Goal: Task Accomplishment & Management: Use online tool/utility

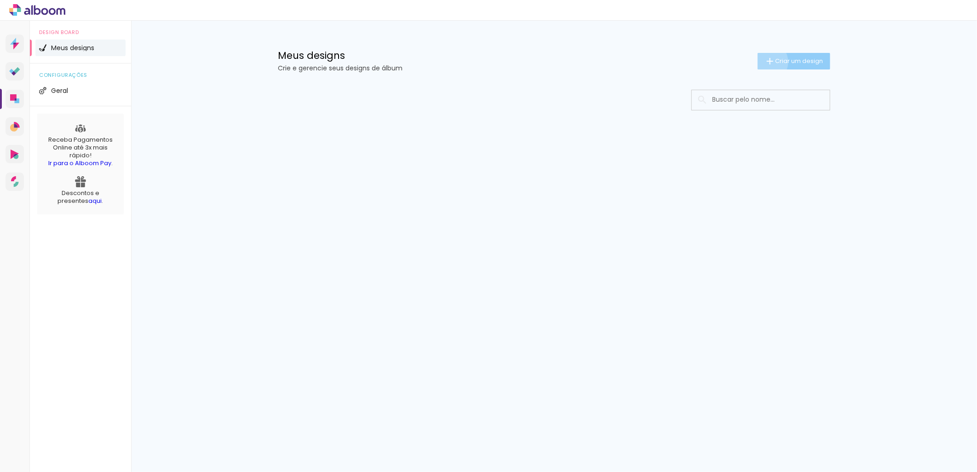
click at [765, 62] on iron-icon at bounding box center [769, 61] width 11 height 11
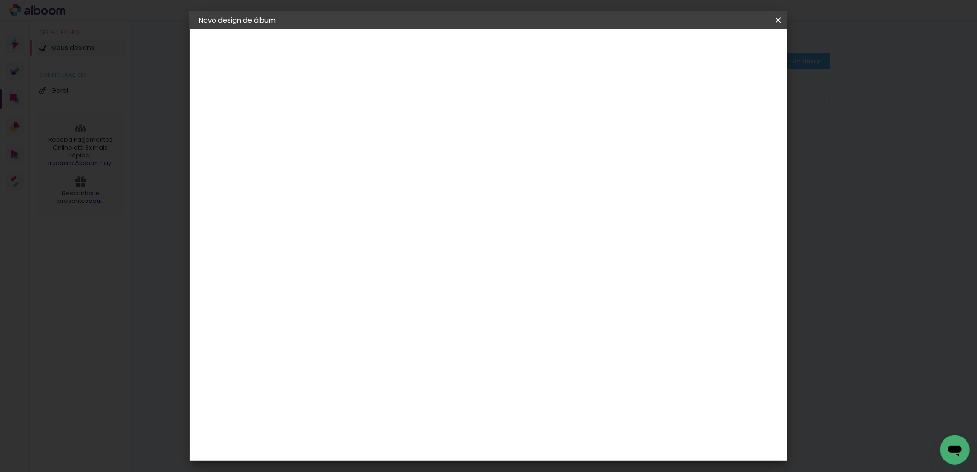
click at [349, 123] on input at bounding box center [349, 123] width 0 height 14
type input "20x30"
type paper-input "20x30"
click at [443, 42] on paper-button "Avançar" at bounding box center [420, 49] width 45 height 16
click at [497, 149] on paper-item "Tamanho Livre" at bounding box center [456, 140] width 82 height 20
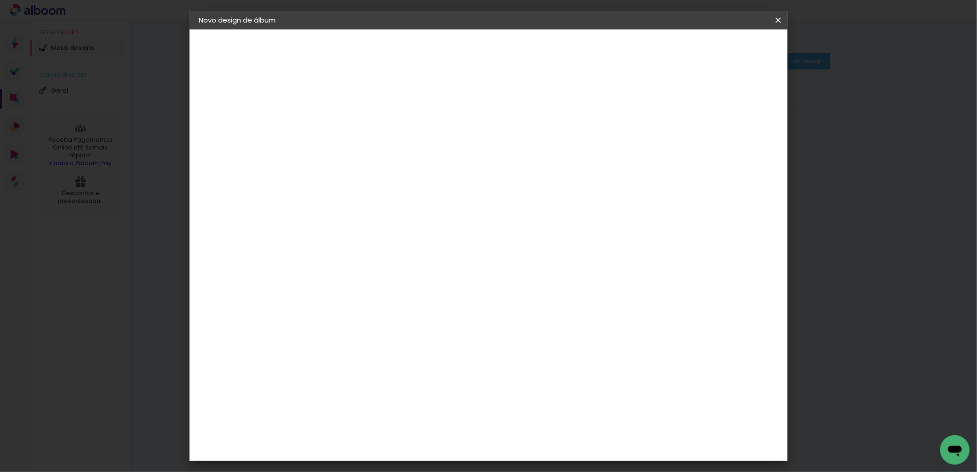
click at [0, 0] on slot "Avançar" at bounding box center [0, 0] width 0 height 0
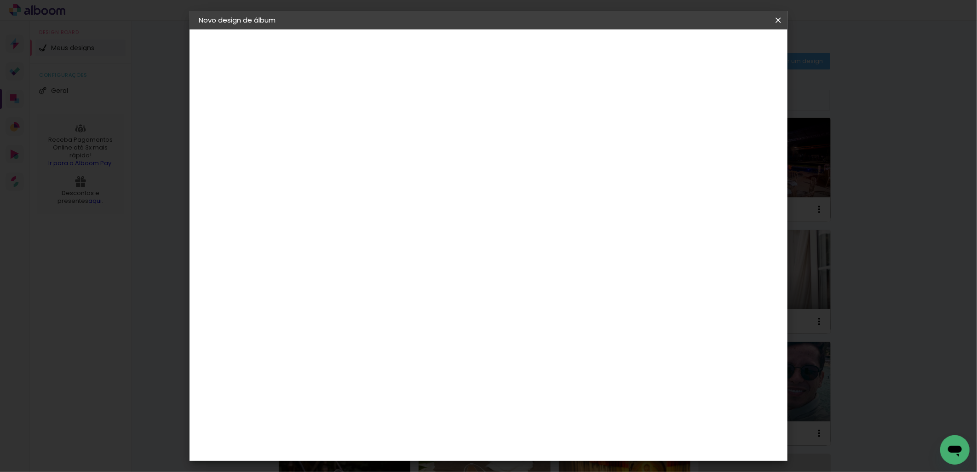
click at [545, 382] on input "60" at bounding box center [539, 383] width 24 height 14
click at [548, 440] on input "06" at bounding box center [539, 438] width 24 height 14
type input "0"
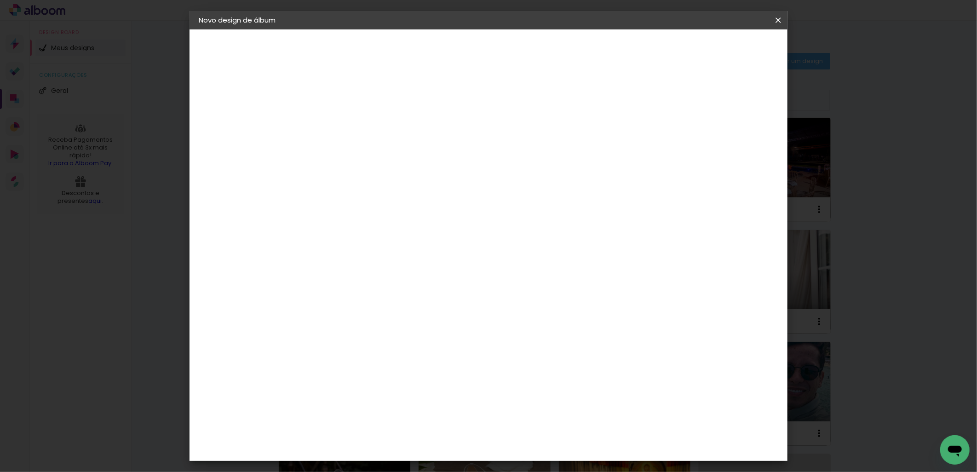
type input "30"
type paper-input "30"
drag, startPoint x: 347, startPoint y: 251, endPoint x: 336, endPoint y: 251, distance: 11.0
click at [336, 251] on input "30" at bounding box center [340, 252] width 24 height 14
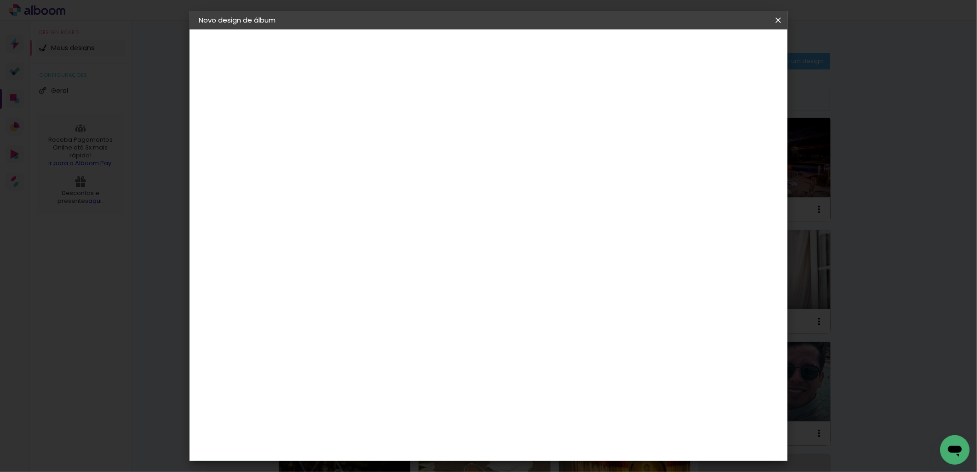
type input "20"
type paper-input "20"
drag, startPoint x: 544, startPoint y: 444, endPoint x: 535, endPoint y: 445, distance: 9.2
click at [535, 445] on input "30" at bounding box center [539, 445] width 24 height 14
type input "20"
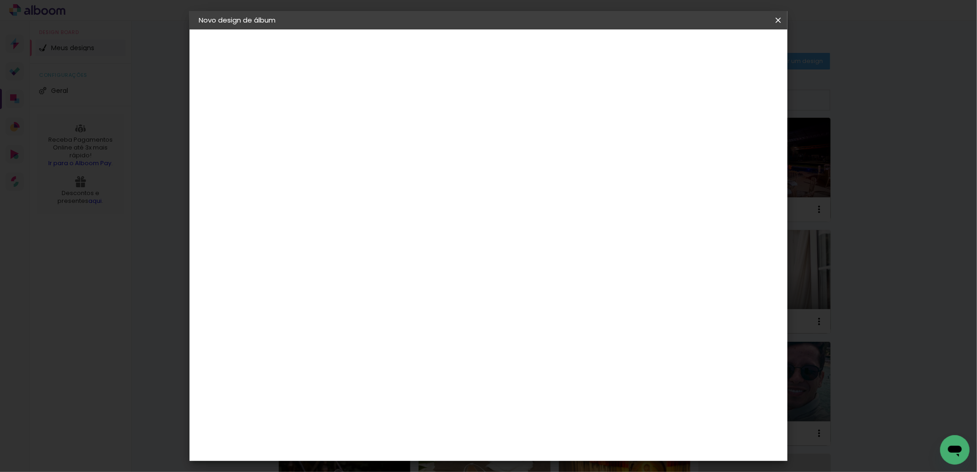
type paper-input "20"
click at [343, 333] on input "20" at bounding box center [340, 332] width 24 height 14
click at [345, 333] on input "20" at bounding box center [340, 332] width 24 height 14
type input "30"
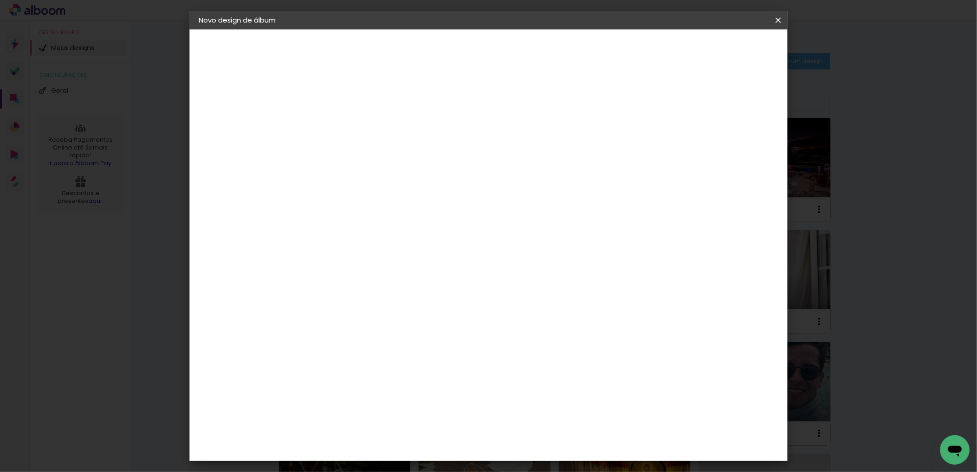
type paper-input "30"
click at [573, 48] on span "Iniciar design" at bounding box center [555, 52] width 38 height 13
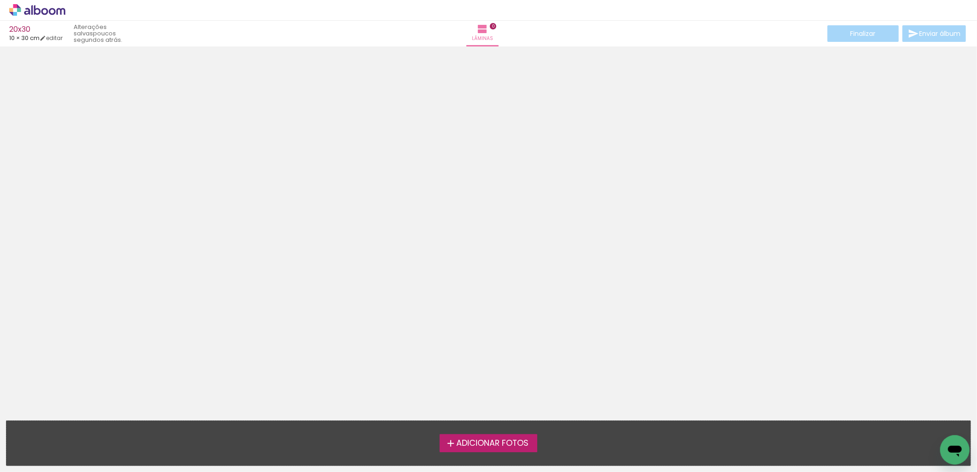
click at [497, 441] on span "Adicionar Fotos" at bounding box center [492, 443] width 72 height 8
click at [0, 0] on input "file" at bounding box center [0, 0] width 0 height 0
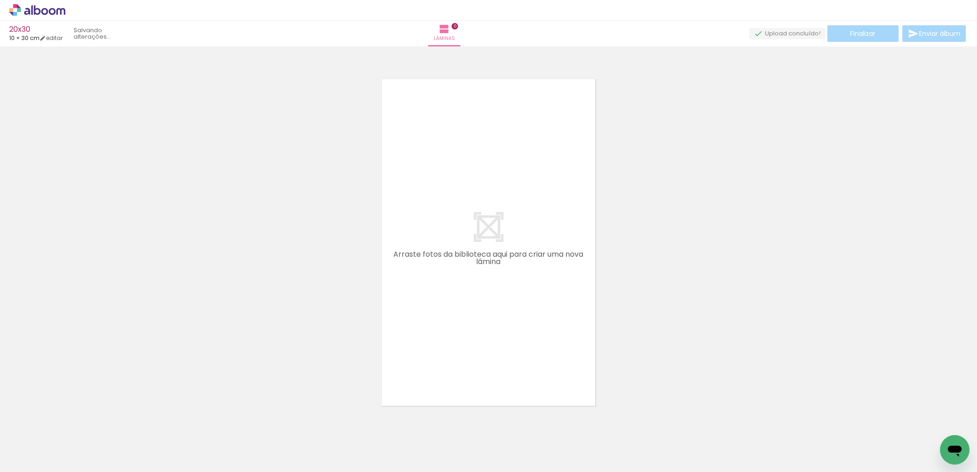
scroll to position [11, 0]
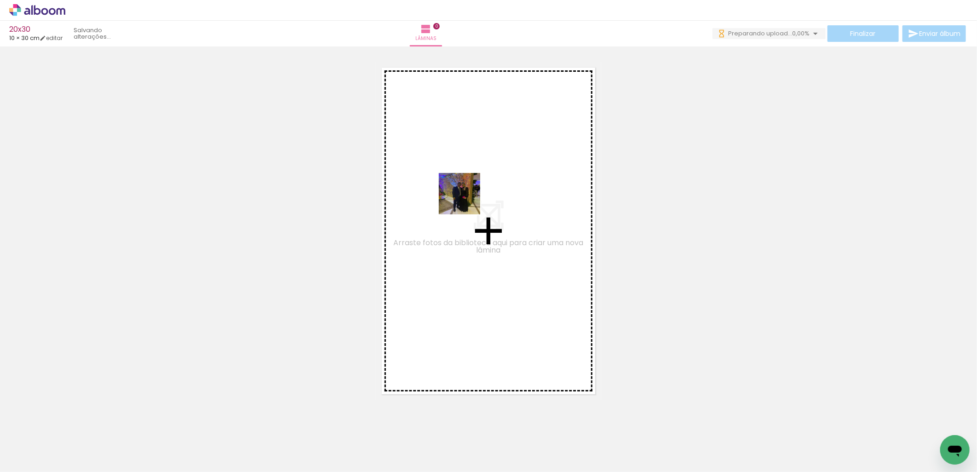
drag, startPoint x: 91, startPoint y: 437, endPoint x: 226, endPoint y: 415, distance: 136.5
click at [469, 197] on quentale-workspace at bounding box center [488, 236] width 977 height 472
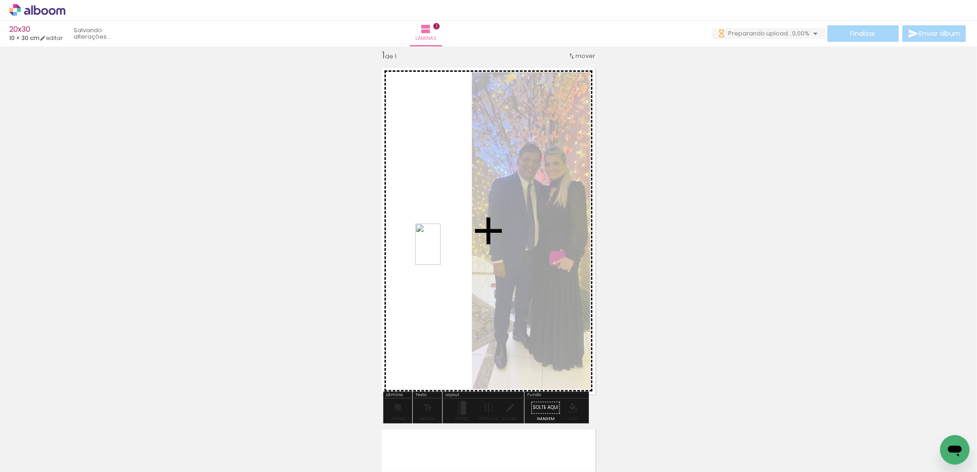
drag, startPoint x: 146, startPoint y: 446, endPoint x: 267, endPoint y: 426, distance: 123.1
click at [444, 250] on quentale-workspace at bounding box center [488, 236] width 977 height 472
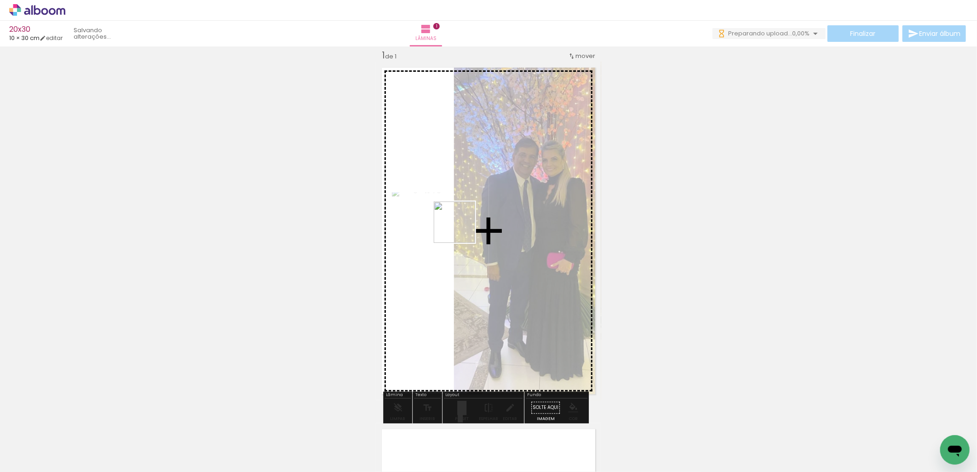
drag, startPoint x: 192, startPoint y: 447, endPoint x: 231, endPoint y: 432, distance: 42.4
click at [480, 212] on quentale-workspace at bounding box center [488, 236] width 977 height 472
drag, startPoint x: 253, startPoint y: 453, endPoint x: 579, endPoint y: 235, distance: 392.4
click at [579, 235] on quentale-workspace at bounding box center [488, 236] width 977 height 472
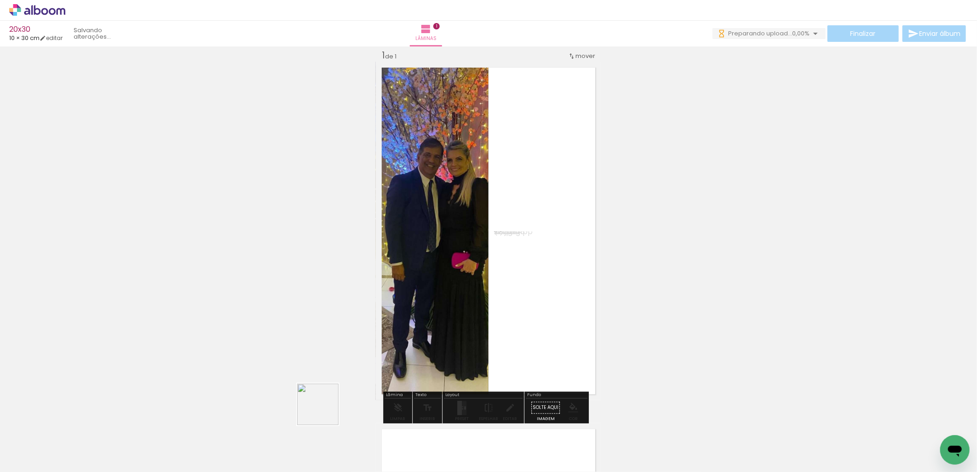
drag, startPoint x: 325, startPoint y: 411, endPoint x: 347, endPoint y: 427, distance: 27.4
click at [443, 267] on quentale-workspace at bounding box center [488, 236] width 977 height 472
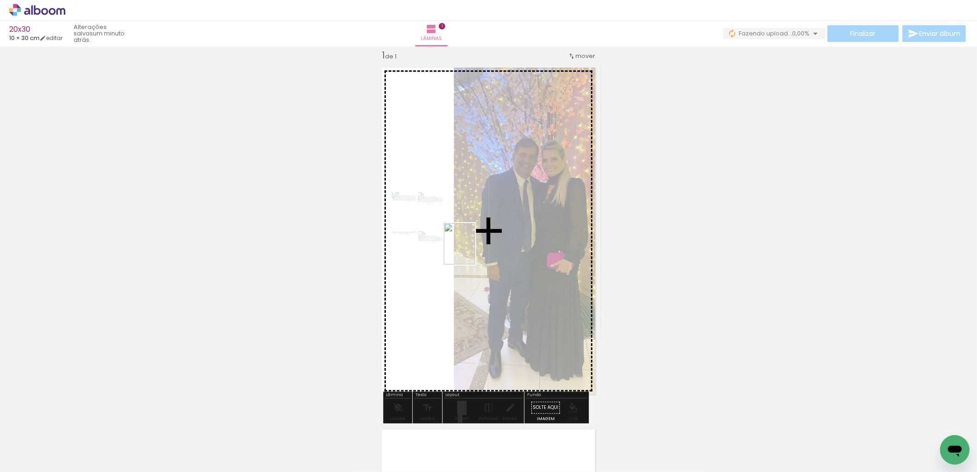
drag, startPoint x: 347, startPoint y: 446, endPoint x: 471, endPoint y: 251, distance: 232.2
click at [471, 251] on quentale-workspace at bounding box center [488, 236] width 977 height 472
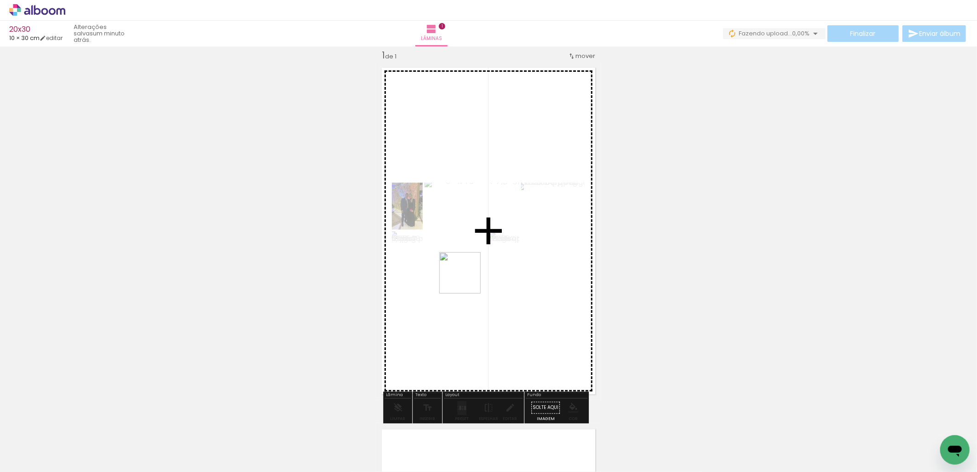
drag, startPoint x: 405, startPoint y: 440, endPoint x: 470, endPoint y: 382, distance: 87.9
click at [471, 259] on quentale-workspace at bounding box center [488, 236] width 977 height 472
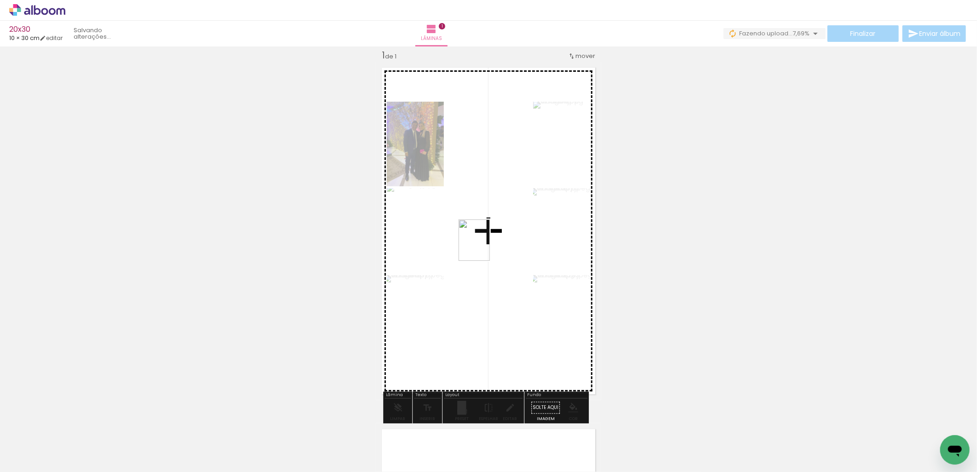
drag, startPoint x: 451, startPoint y: 454, endPoint x: 486, endPoint y: 247, distance: 209.8
click at [486, 247] on quentale-workspace at bounding box center [488, 236] width 977 height 472
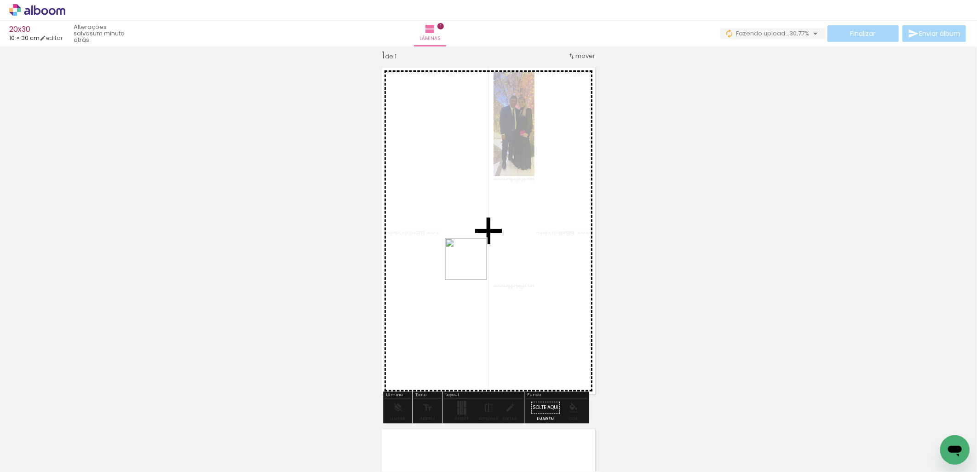
drag, startPoint x: 516, startPoint y: 448, endPoint x: 581, endPoint y: 420, distance: 70.4
click at [471, 259] on quentale-workspace at bounding box center [488, 236] width 977 height 472
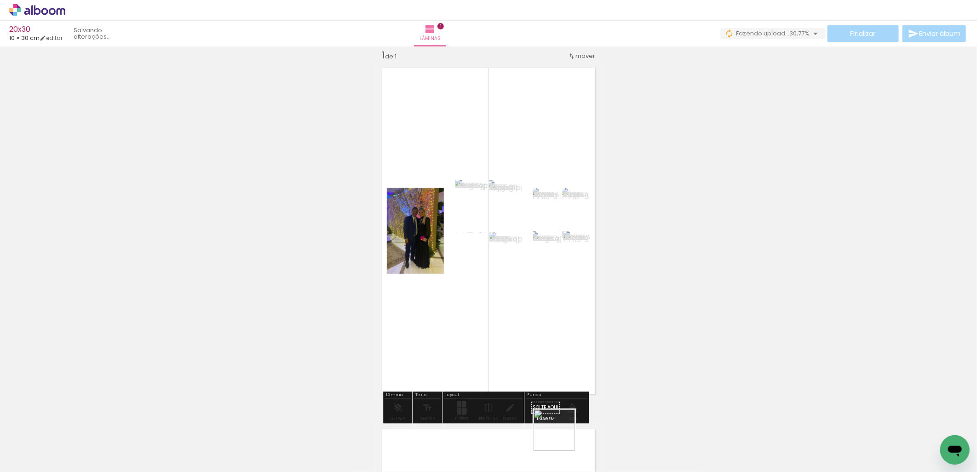
drag, startPoint x: 561, startPoint y: 440, endPoint x: 626, endPoint y: 427, distance: 66.2
click at [500, 273] on quentale-workspace at bounding box center [488, 236] width 977 height 472
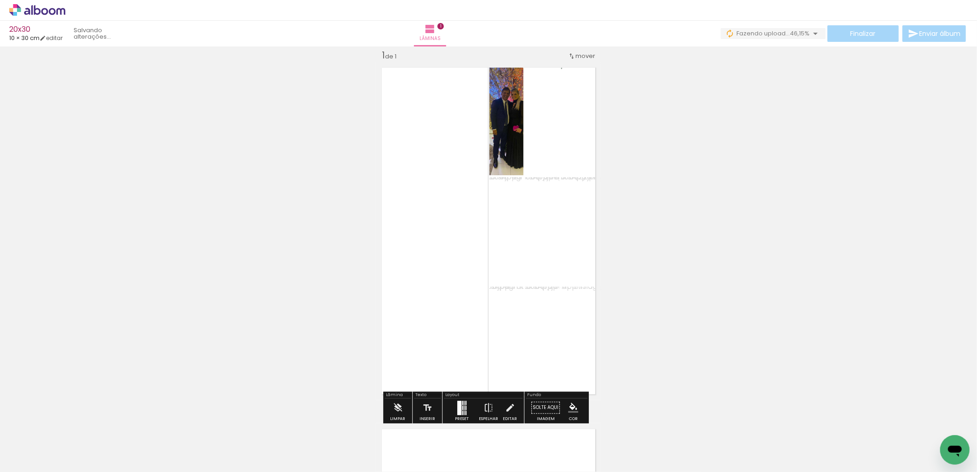
drag, startPoint x: 612, startPoint y: 439, endPoint x: 687, endPoint y: 420, distance: 77.8
click at [491, 268] on quentale-workspace at bounding box center [488, 236] width 977 height 472
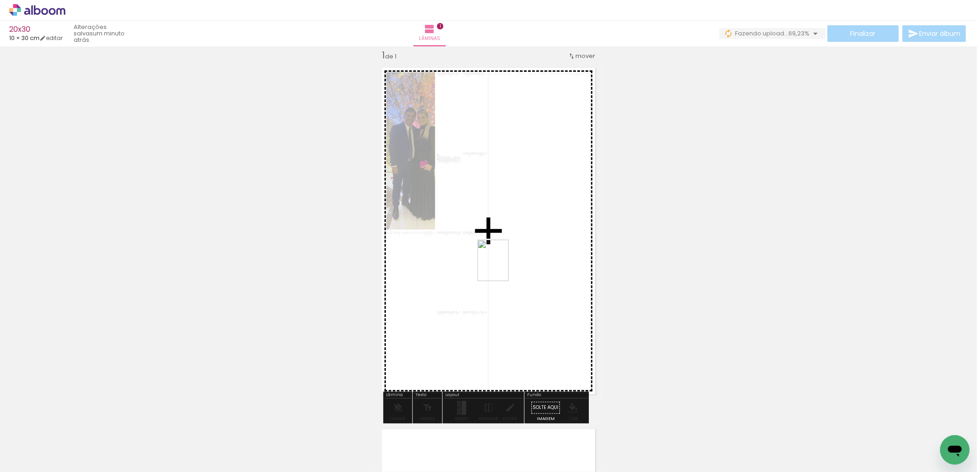
drag, startPoint x: 671, startPoint y: 440, endPoint x: 505, endPoint y: 267, distance: 239.7
click at [505, 267] on quentale-workspace at bounding box center [488, 236] width 977 height 472
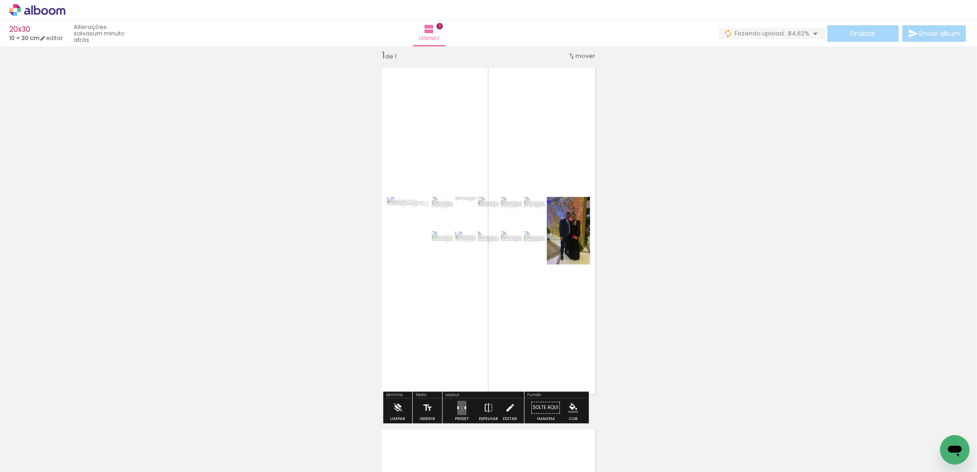
click at [457, 404] on quentale-layouter at bounding box center [461, 407] width 9 height 14
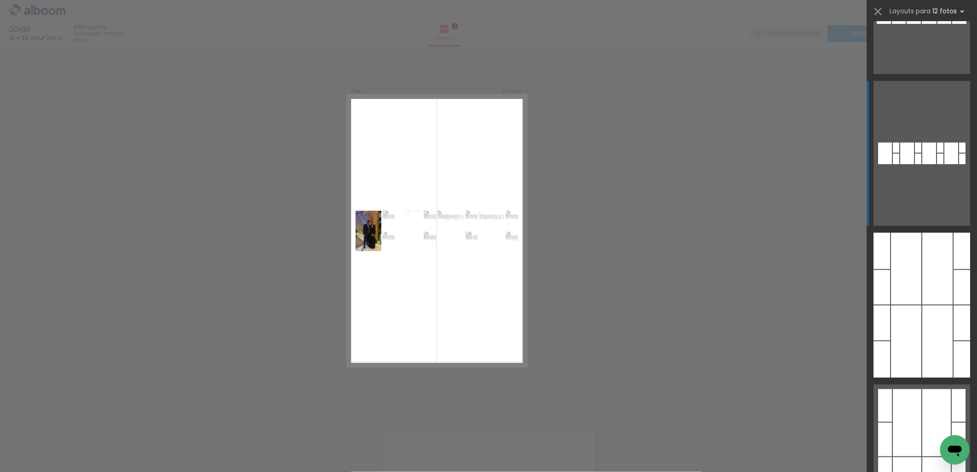
scroll to position [425, 0]
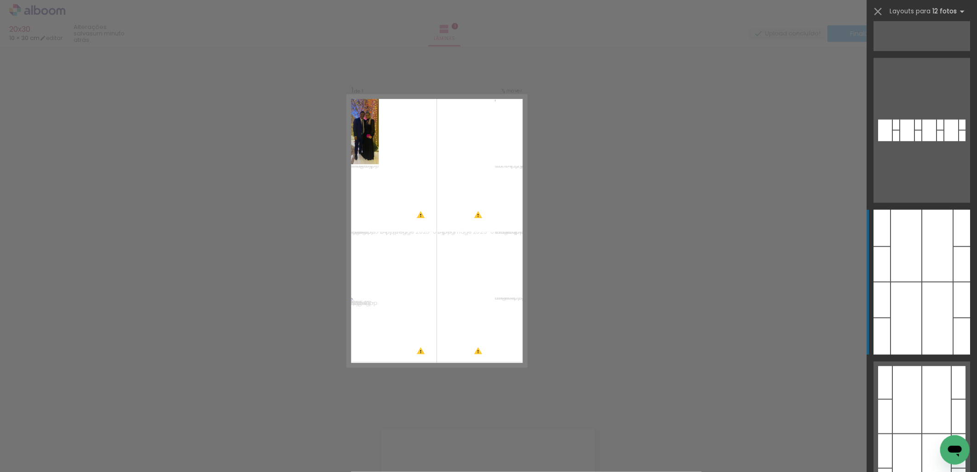
click at [926, 244] on div at bounding box center [937, 246] width 30 height 72
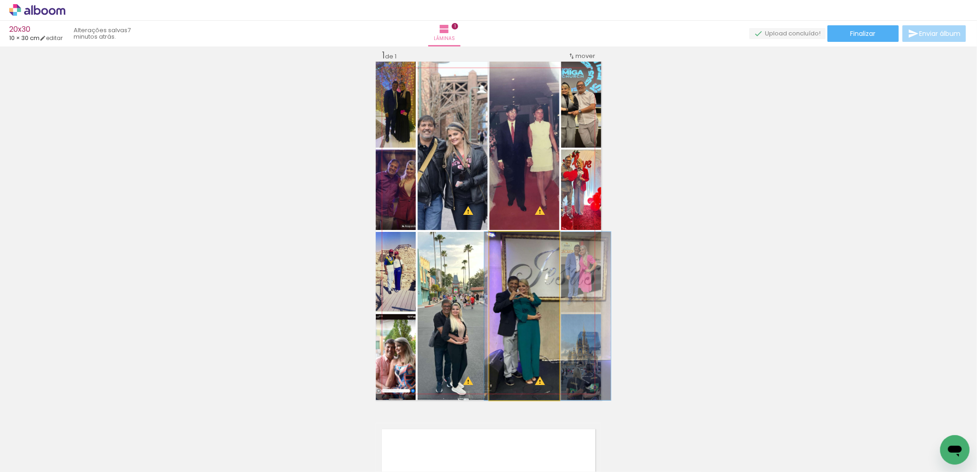
drag, startPoint x: 521, startPoint y: 288, endPoint x: 544, endPoint y: 290, distance: 23.5
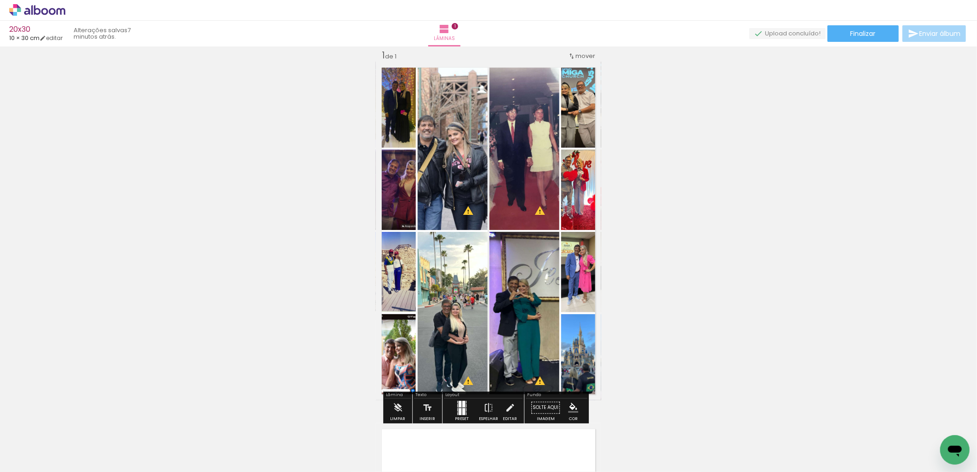
click at [395, 360] on quentale-photo at bounding box center [396, 357] width 40 height 86
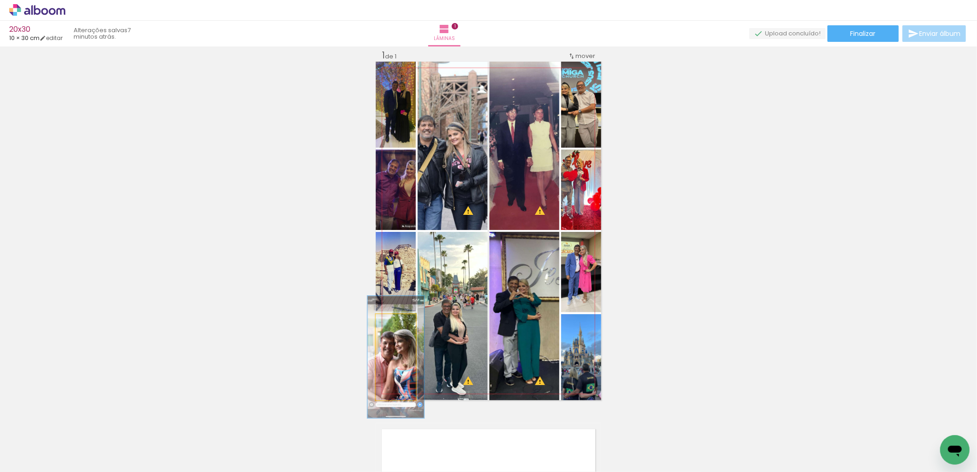
type paper-slider "141"
click at [395, 321] on div at bounding box center [396, 324] width 8 height 8
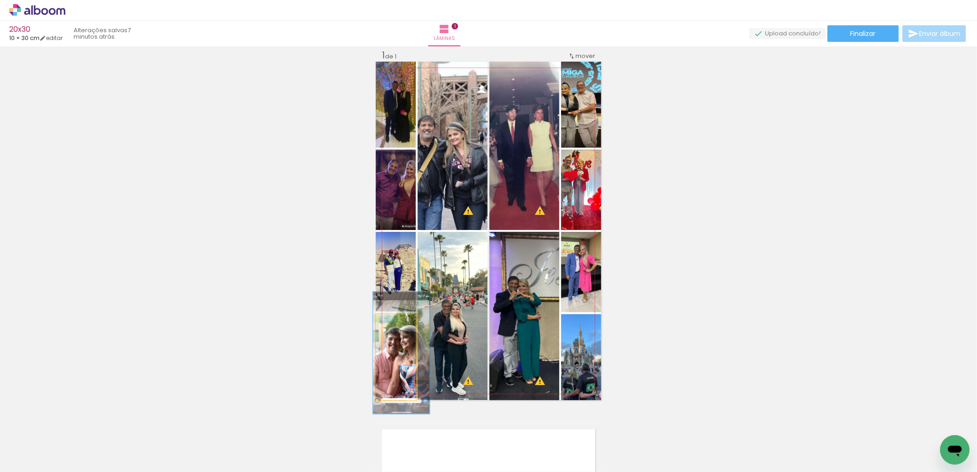
drag, startPoint x: 391, startPoint y: 364, endPoint x: 397, endPoint y: 360, distance: 6.6
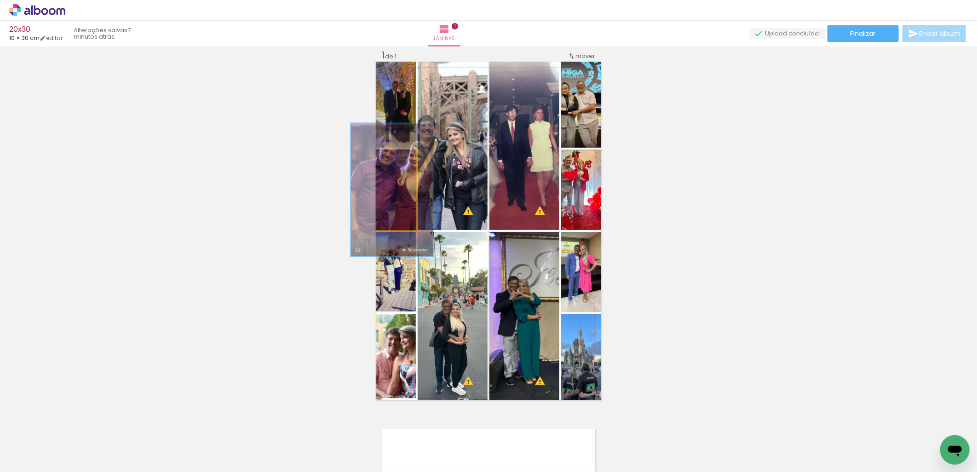
click at [397, 158] on div at bounding box center [399, 159] width 8 height 8
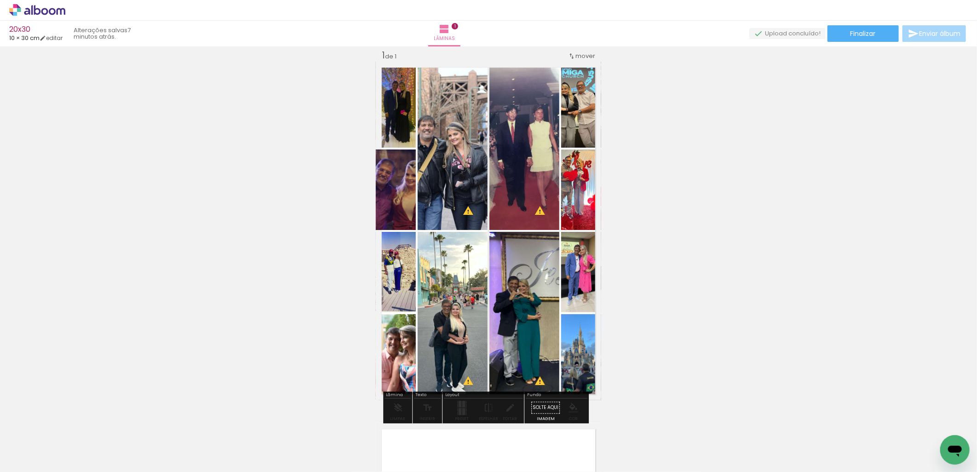
drag, startPoint x: 397, startPoint y: 194, endPoint x: 393, endPoint y: 213, distance: 19.8
click at [371, 119] on div "Inserir lâmina 1 de 1 O Designbox precisará aumentar a sua imagem em 172% para …" at bounding box center [488, 399] width 977 height 723
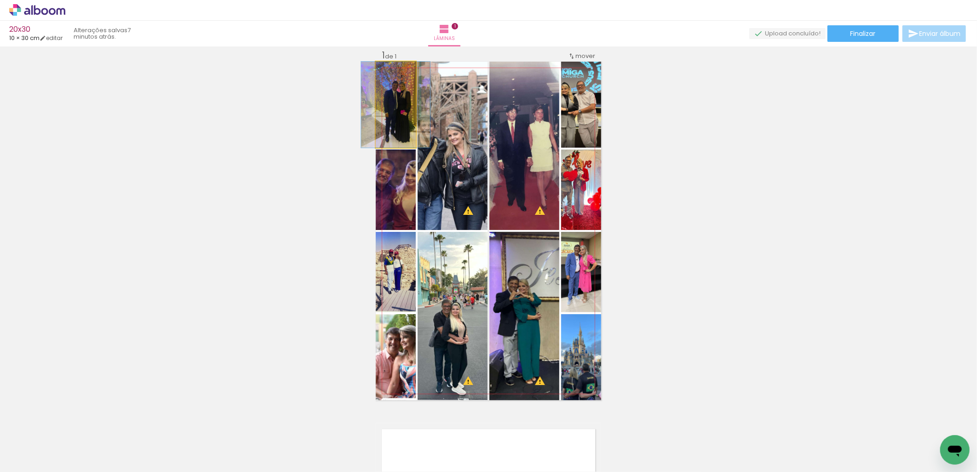
click at [377, 128] on quentale-photo at bounding box center [396, 105] width 40 height 86
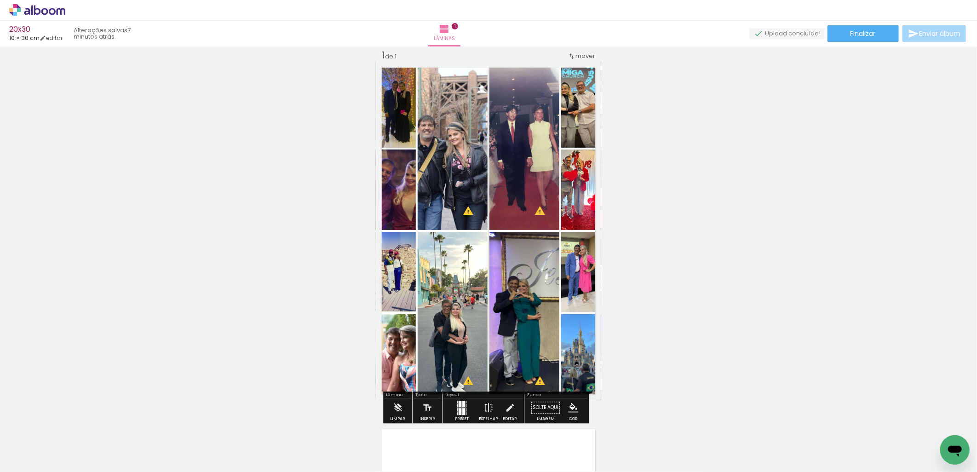
click at [397, 92] on div "Largura Cor" at bounding box center [405, 86] width 17 height 14
click at [397, 200] on quentale-photo at bounding box center [396, 189] width 40 height 80
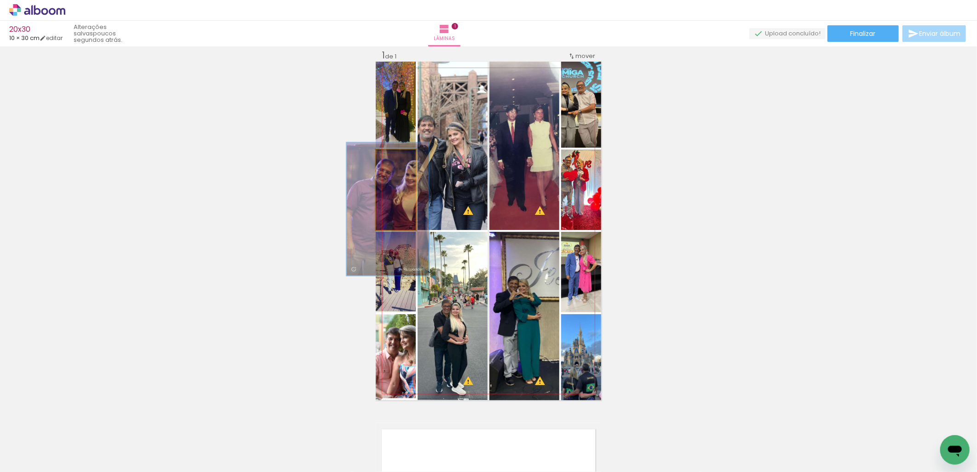
click at [397, 200] on quentale-photo at bounding box center [396, 189] width 40 height 80
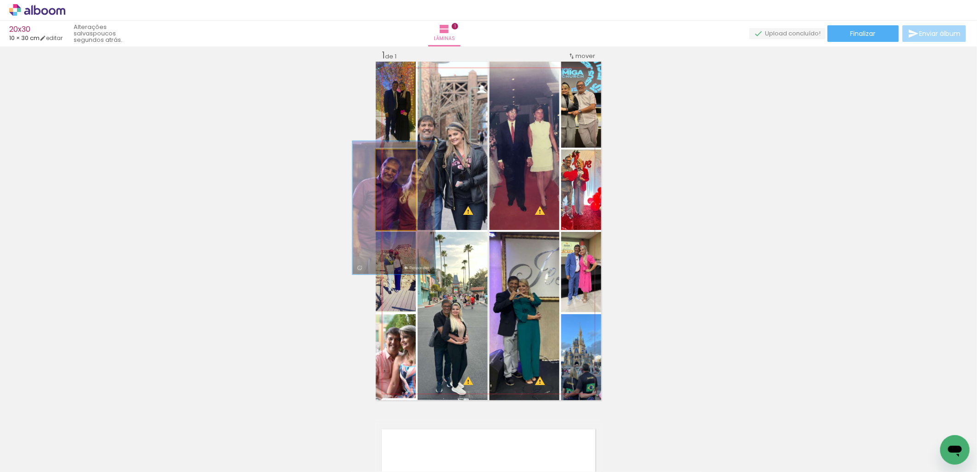
drag, startPoint x: 397, startPoint y: 200, endPoint x: 403, endPoint y: 198, distance: 6.1
click at [403, 198] on quentale-photo at bounding box center [396, 189] width 40 height 80
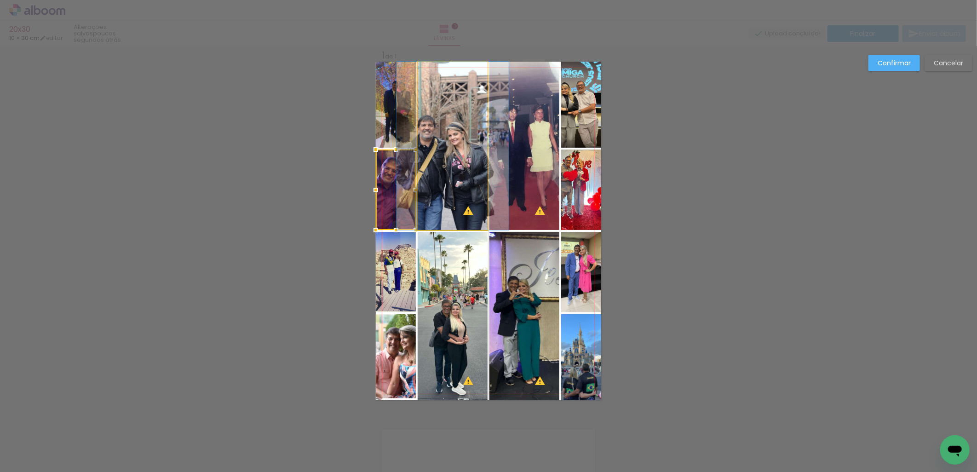
click at [474, 196] on quentale-photo at bounding box center [453, 146] width 70 height 168
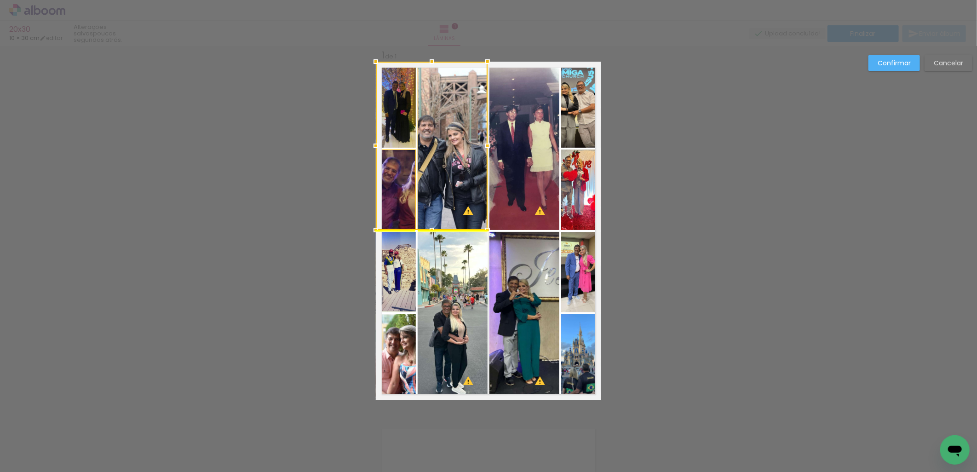
click at [397, 121] on div at bounding box center [432, 146] width 112 height 168
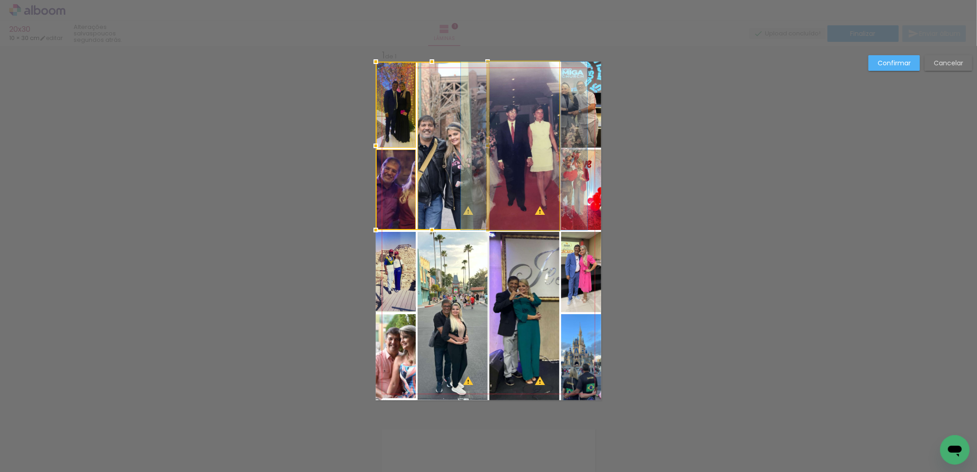
click at [529, 137] on quentale-photo at bounding box center [524, 146] width 70 height 168
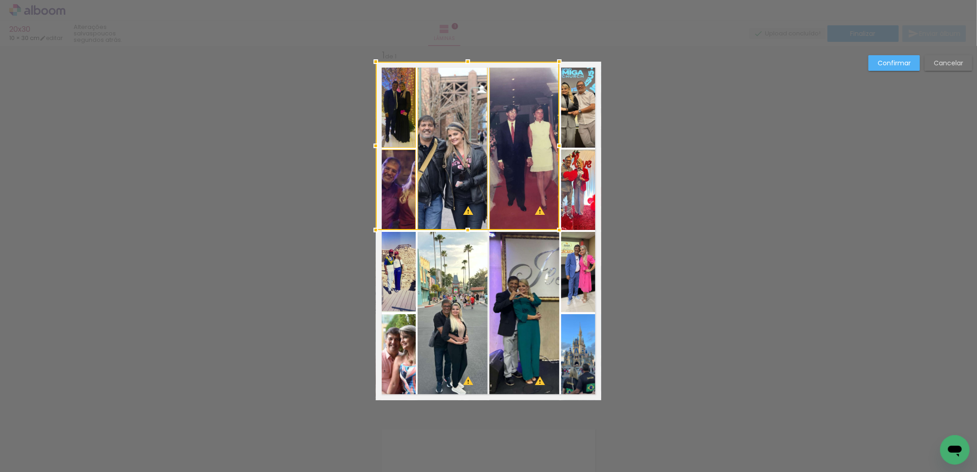
click at [571, 114] on quentale-photo at bounding box center [581, 105] width 40 height 86
click at [581, 194] on div at bounding box center [488, 146] width 225 height 168
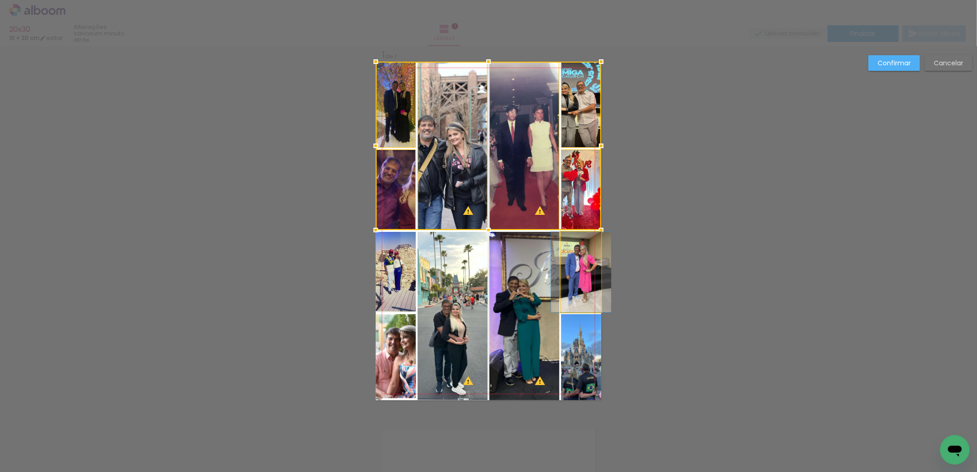
click at [587, 302] on quentale-photo at bounding box center [581, 272] width 40 height 80
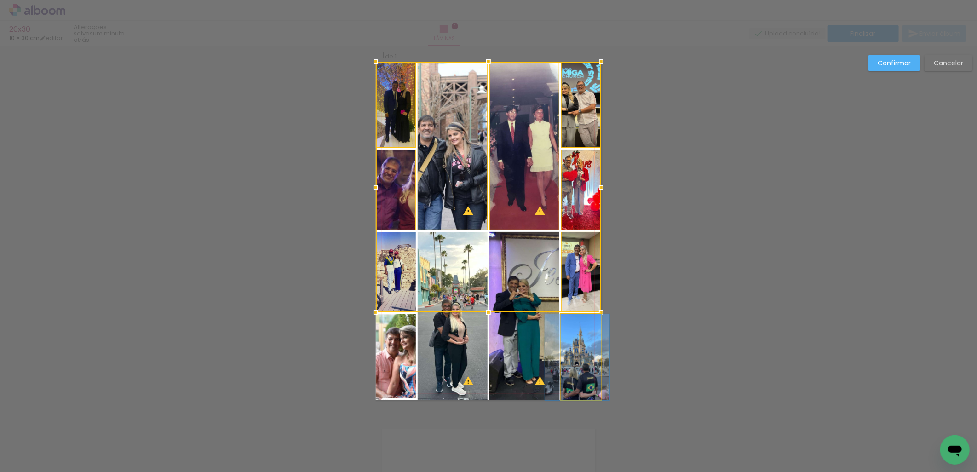
click at [573, 342] on quentale-photo at bounding box center [581, 357] width 40 height 86
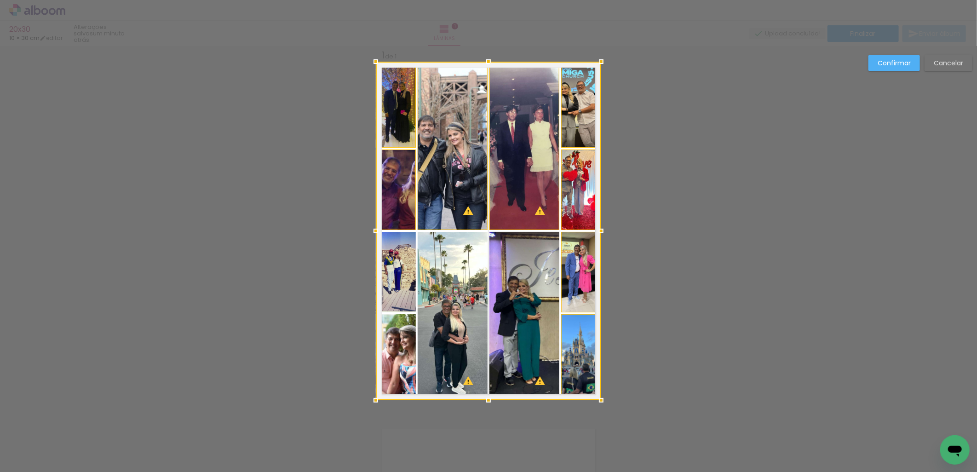
click at [500, 309] on div at bounding box center [488, 231] width 225 height 338
click at [447, 309] on div at bounding box center [488, 231] width 225 height 338
click at [384, 298] on div at bounding box center [488, 231] width 225 height 338
click at [385, 334] on div at bounding box center [488, 231] width 225 height 338
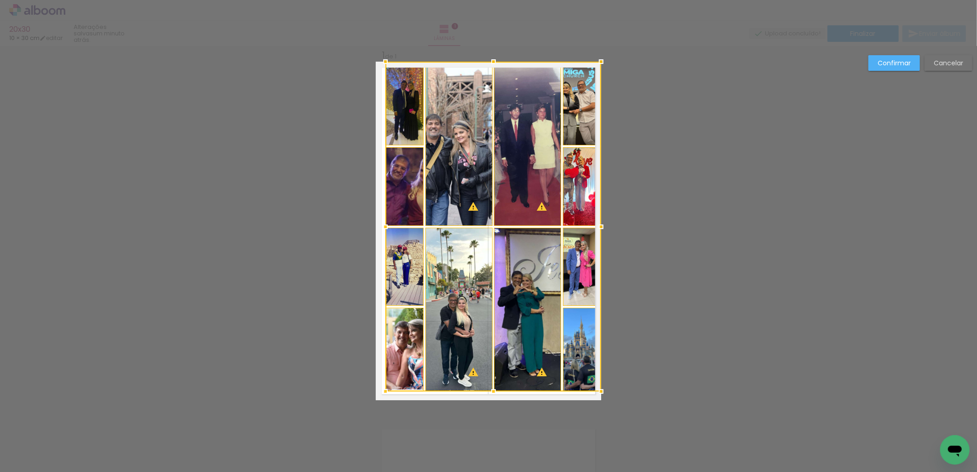
drag, startPoint x: 371, startPoint y: 400, endPoint x: 381, endPoint y: 392, distance: 12.7
click at [381, 392] on div at bounding box center [385, 391] width 18 height 18
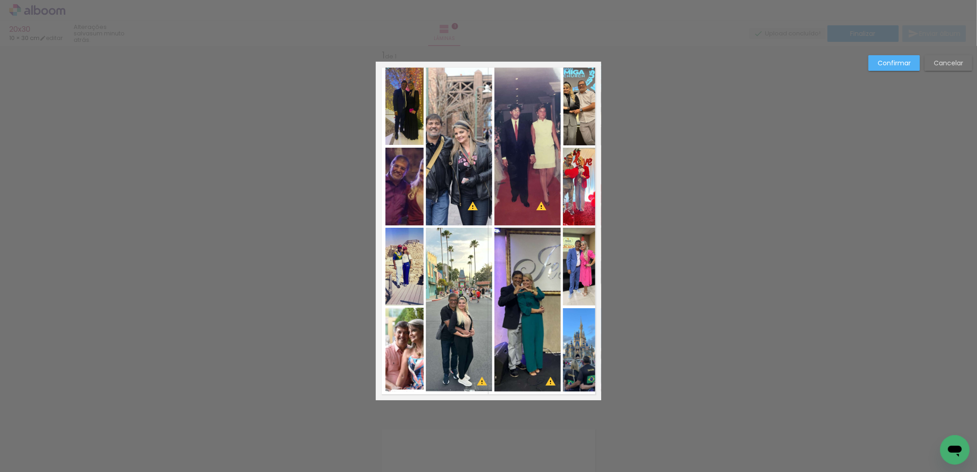
click at [582, 359] on quentale-photo at bounding box center [582, 349] width 38 height 83
click at [576, 286] on quentale-photo at bounding box center [582, 267] width 38 height 78
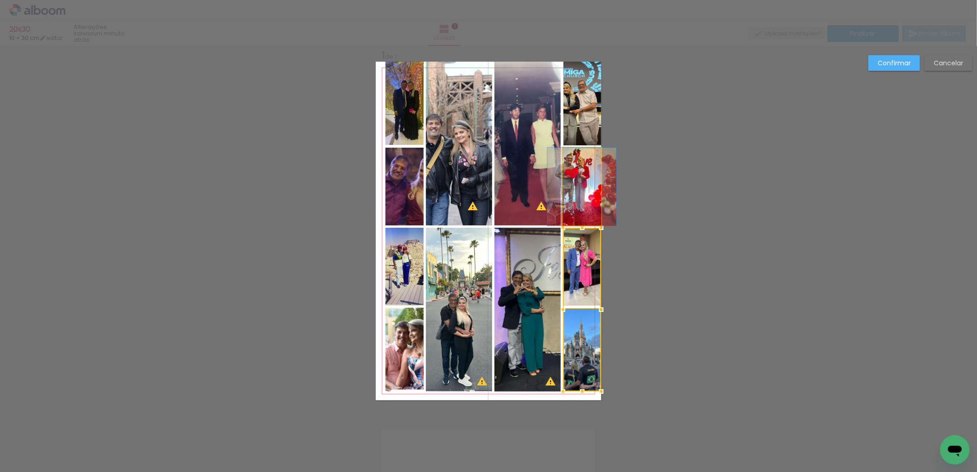
click at [581, 190] on quentale-photo at bounding box center [582, 187] width 38 height 78
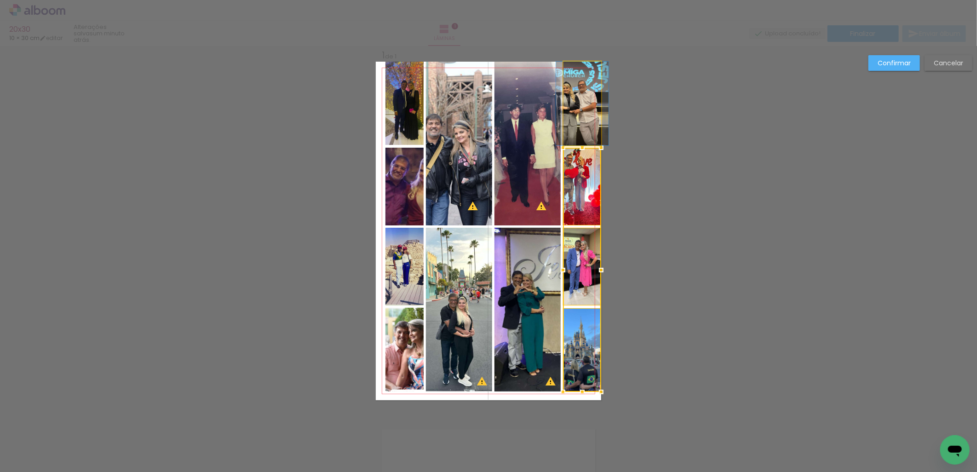
click at [571, 123] on quentale-photo at bounding box center [582, 104] width 38 height 84
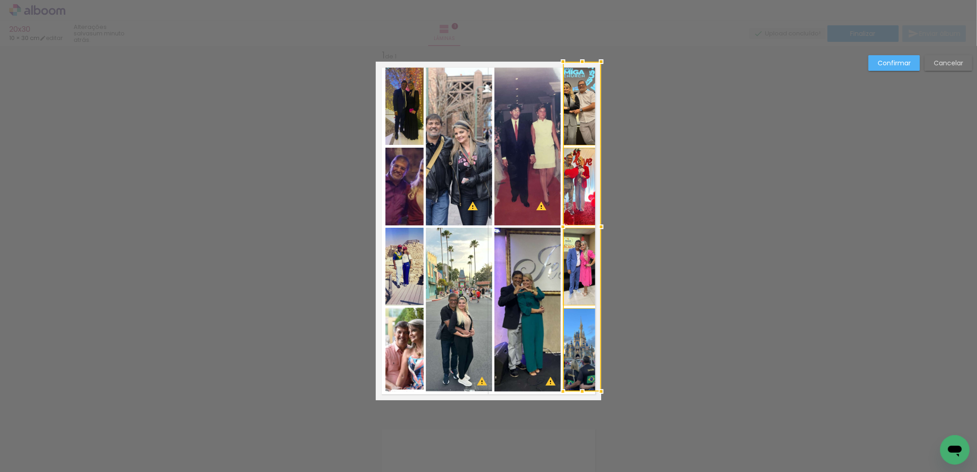
click at [527, 125] on quentale-photo at bounding box center [527, 144] width 66 height 164
drag, startPoint x: 446, startPoint y: 118, endPoint x: 440, endPoint y: 117, distance: 6.0
click at [446, 117] on quentale-photo at bounding box center [459, 144] width 66 height 164
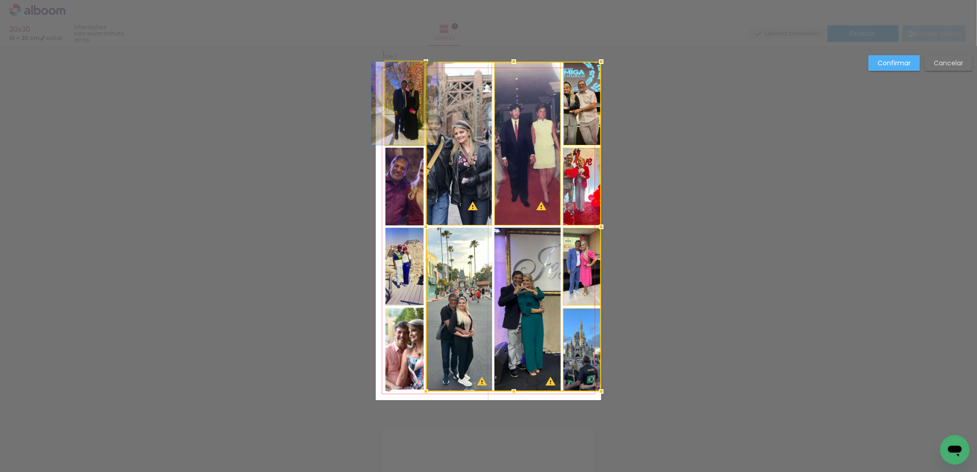
click at [403, 104] on quentale-photo at bounding box center [404, 103] width 38 height 83
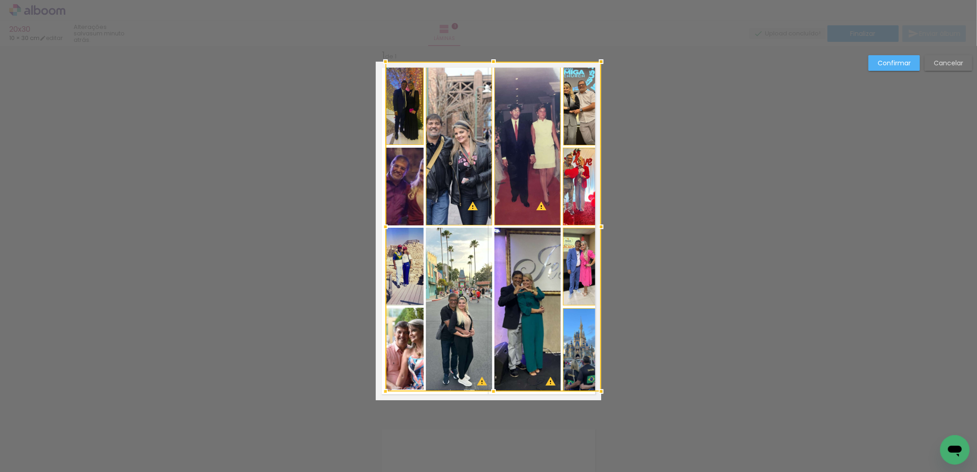
click at [401, 189] on div at bounding box center [493, 227] width 216 height 330
click at [393, 269] on div at bounding box center [493, 227] width 216 height 330
click at [451, 282] on div at bounding box center [493, 227] width 216 height 330
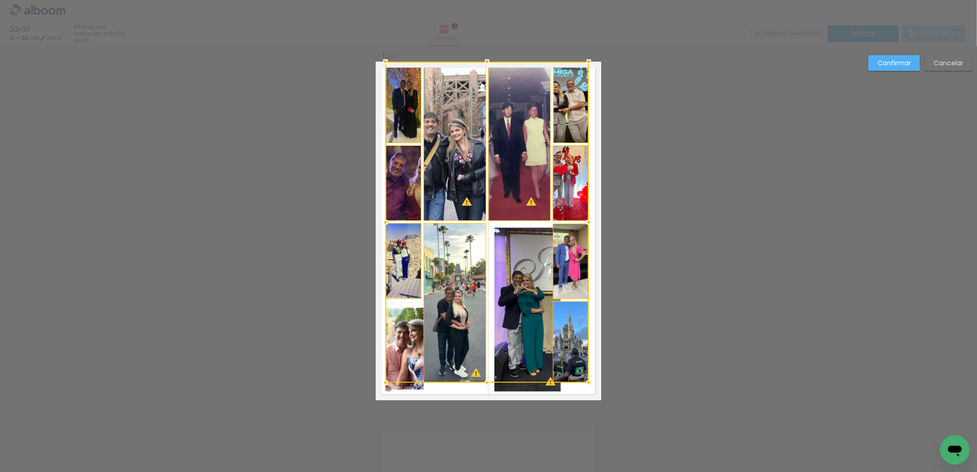
drag, startPoint x: 598, startPoint y: 391, endPoint x: 585, endPoint y: 382, distance: 15.4
click at [585, 382] on div at bounding box center [588, 382] width 18 height 18
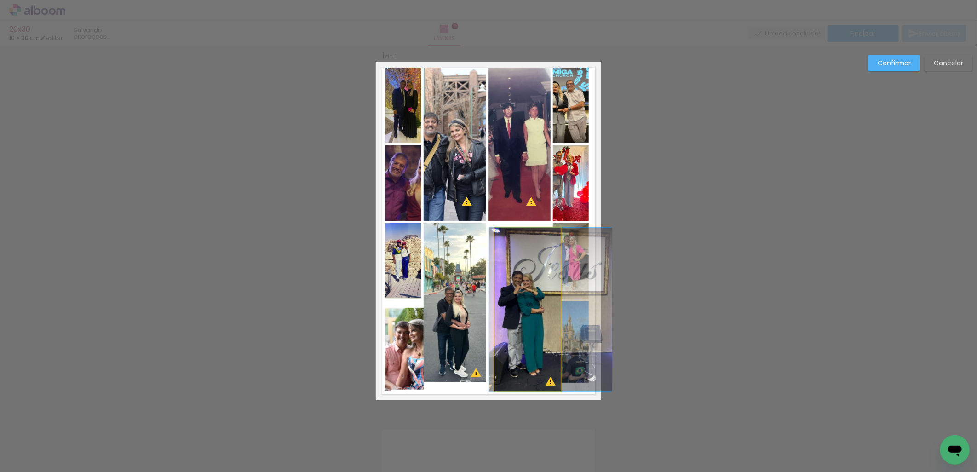
click at [530, 328] on quentale-photo at bounding box center [527, 310] width 66 height 164
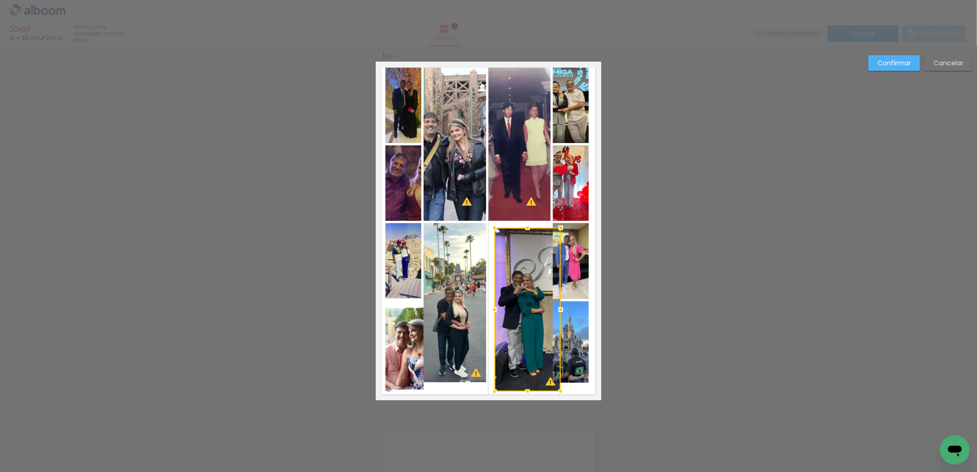
click at [0, 0] on slot "Cancelar" at bounding box center [0, 0] width 0 height 0
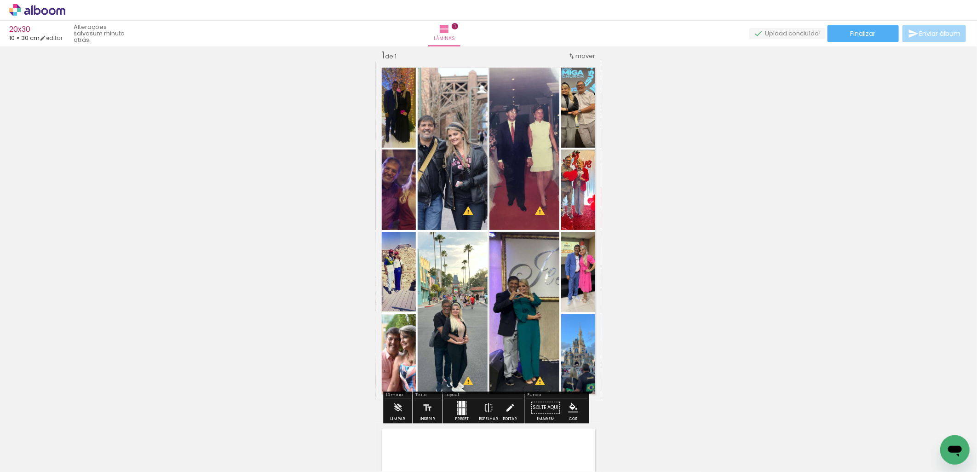
click at [580, 134] on quentale-photo at bounding box center [581, 105] width 40 height 86
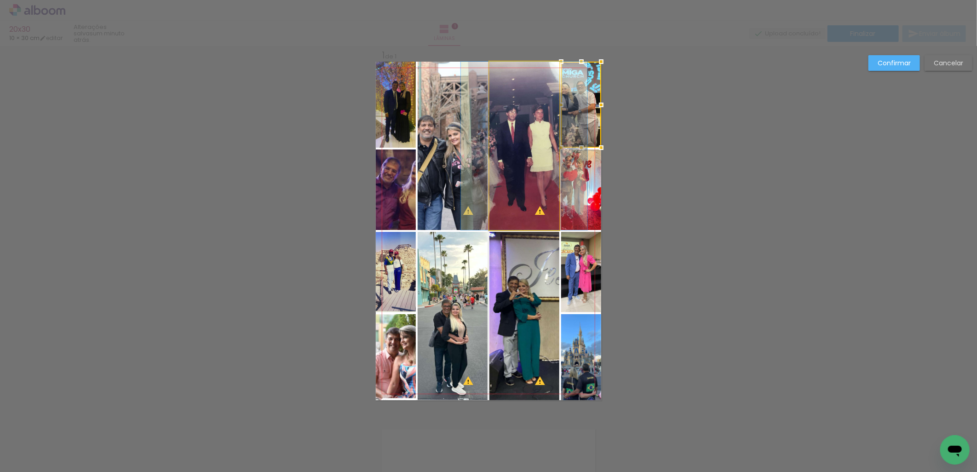
click at [515, 128] on quentale-photo at bounding box center [524, 146] width 70 height 168
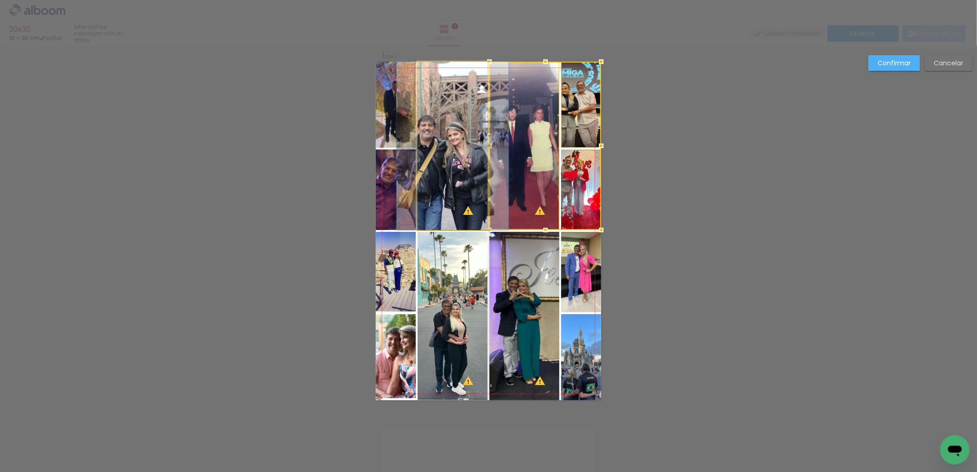
click at [452, 116] on quentale-photo at bounding box center [453, 146] width 70 height 168
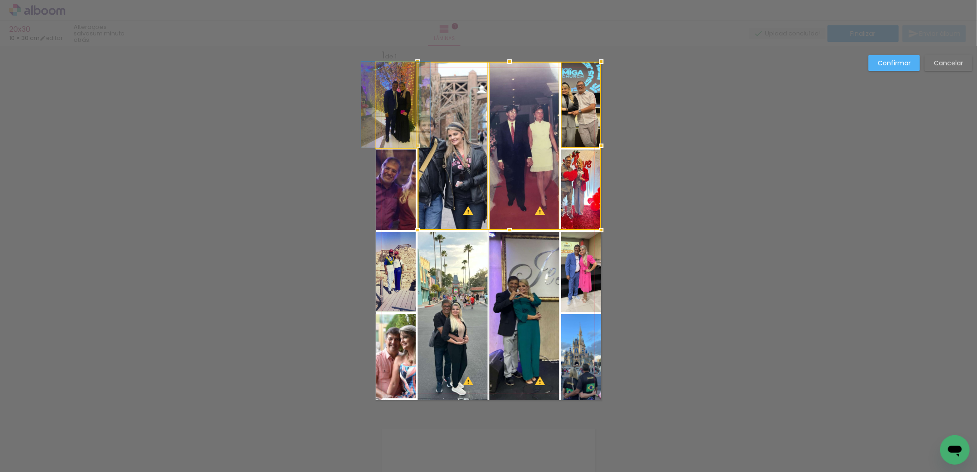
click at [397, 106] on quentale-photo at bounding box center [396, 105] width 40 height 86
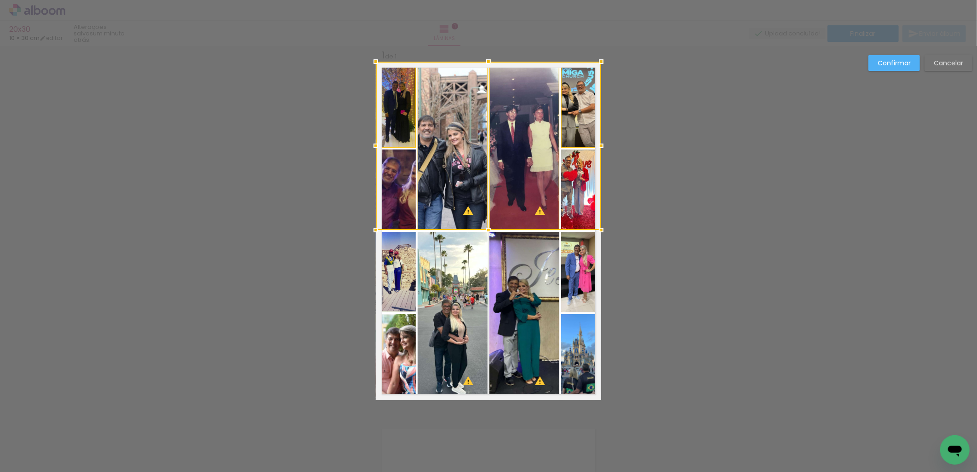
click at [392, 187] on div at bounding box center [488, 146] width 225 height 168
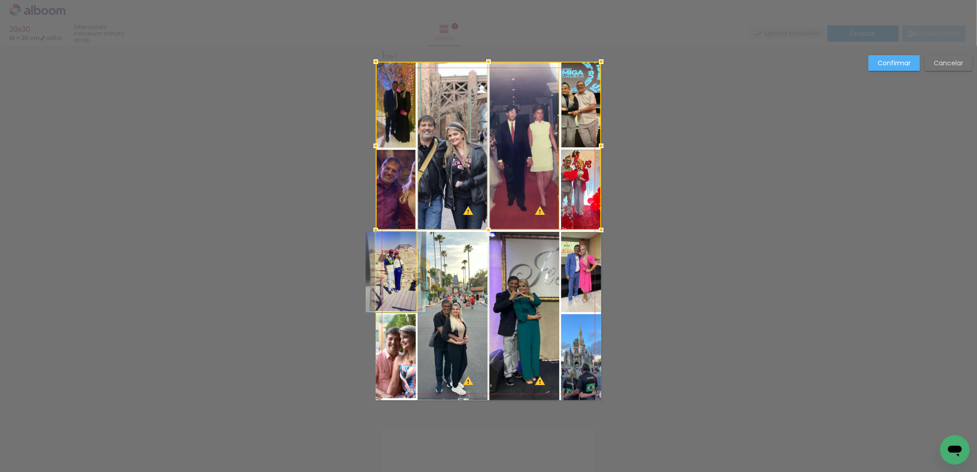
click at [397, 270] on quentale-photo at bounding box center [396, 272] width 40 height 80
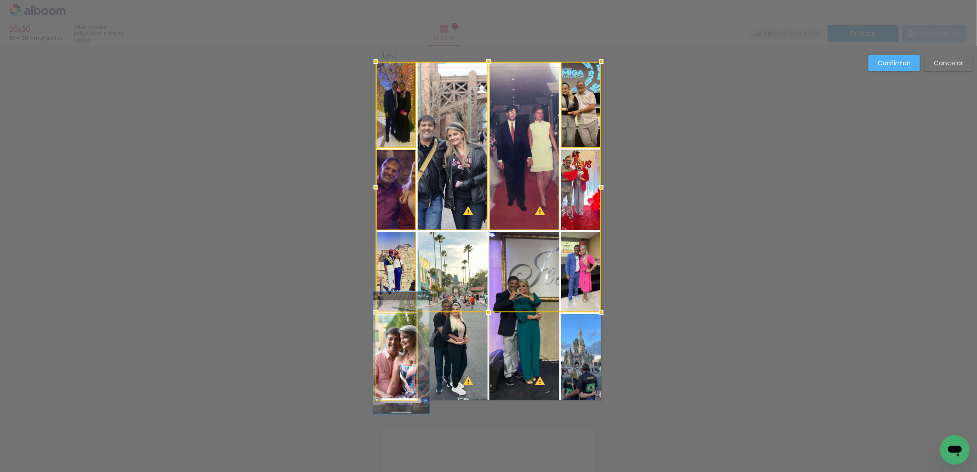
click at [382, 375] on quentale-photo at bounding box center [396, 357] width 40 height 86
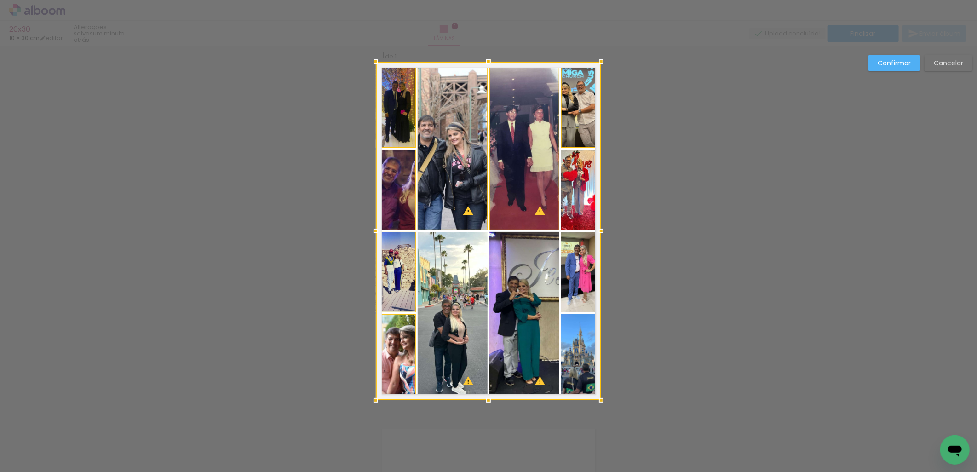
click at [457, 370] on div at bounding box center [488, 231] width 225 height 338
click at [521, 354] on div at bounding box center [488, 231] width 225 height 338
click at [572, 363] on div at bounding box center [488, 231] width 225 height 338
click at [590, 276] on div at bounding box center [488, 231] width 225 height 338
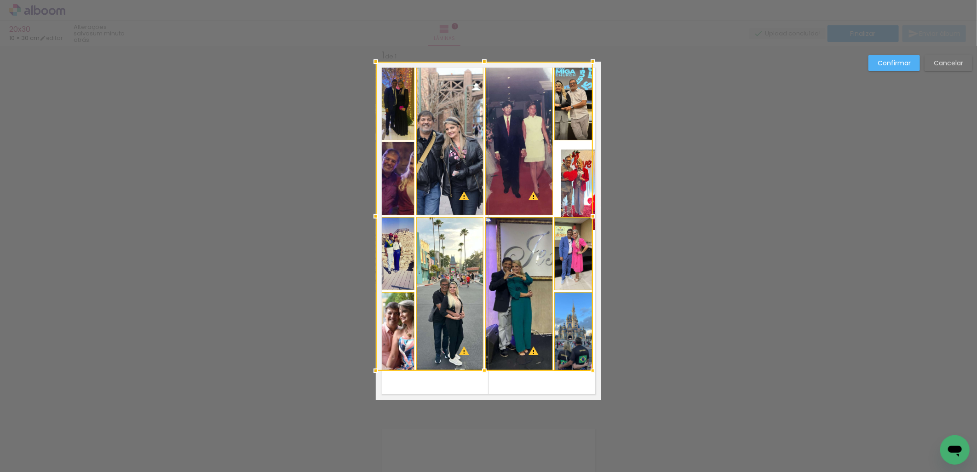
drag, startPoint x: 599, startPoint y: 399, endPoint x: 590, endPoint y: 370, distance: 30.1
click at [590, 370] on div at bounding box center [592, 370] width 18 height 18
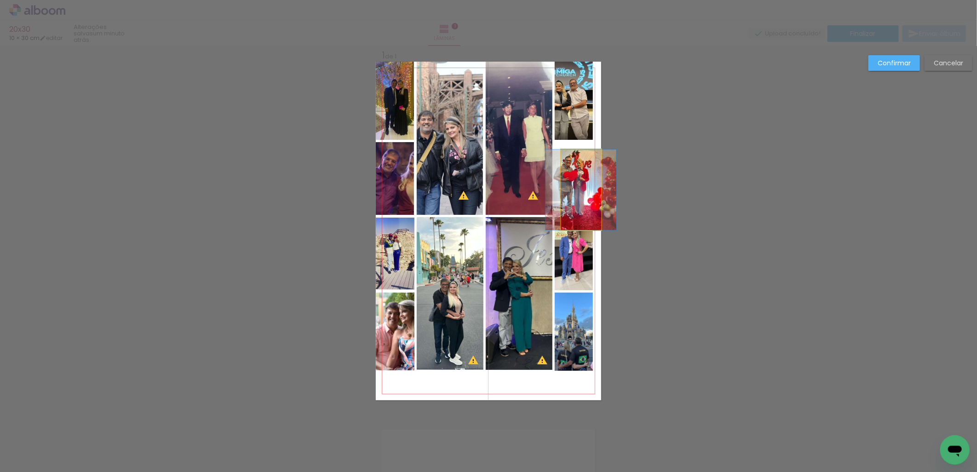
click at [571, 180] on quentale-photo at bounding box center [581, 189] width 40 height 80
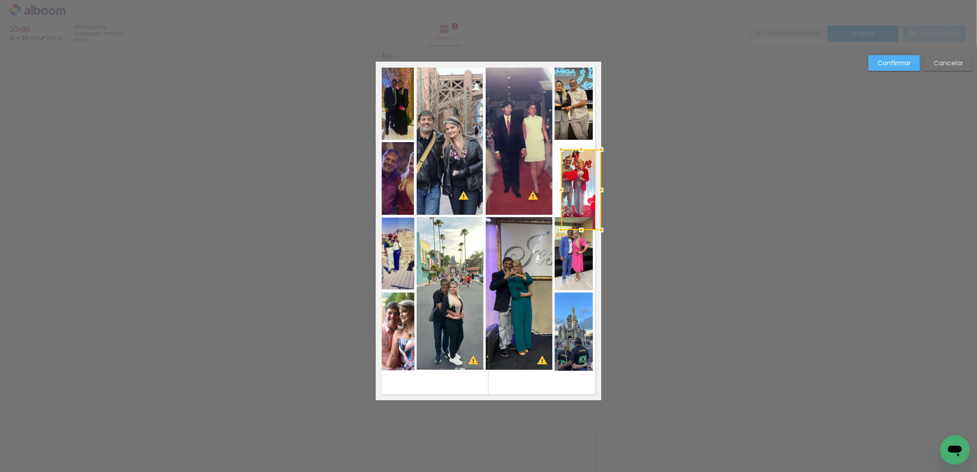
click at [571, 180] on div at bounding box center [581, 189] width 40 height 80
drag, startPoint x: 574, startPoint y: 184, endPoint x: 568, endPoint y: 176, distance: 9.9
click at [568, 176] on div at bounding box center [574, 182] width 40 height 80
click at [895, 70] on paper-button "Confirmar" at bounding box center [893, 63] width 51 height 16
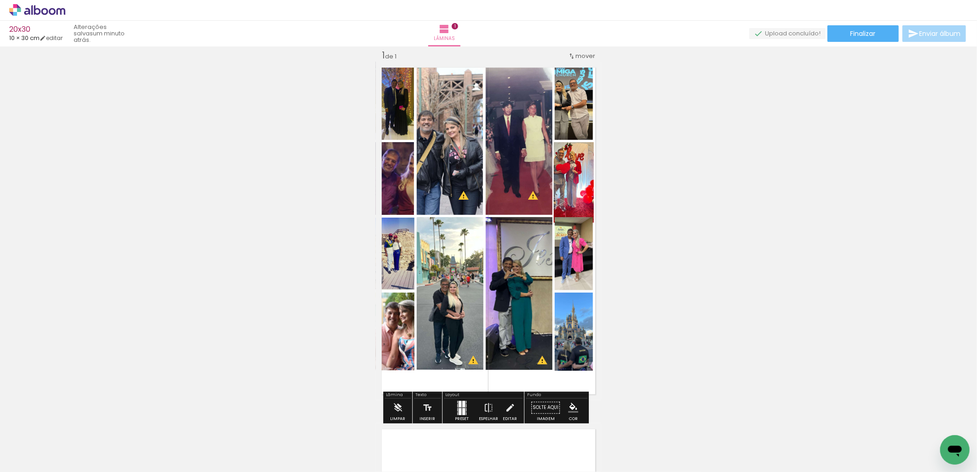
click at [560, 351] on quentale-photo at bounding box center [574, 331] width 38 height 78
click at [560, 350] on quentale-photo at bounding box center [574, 331] width 38 height 78
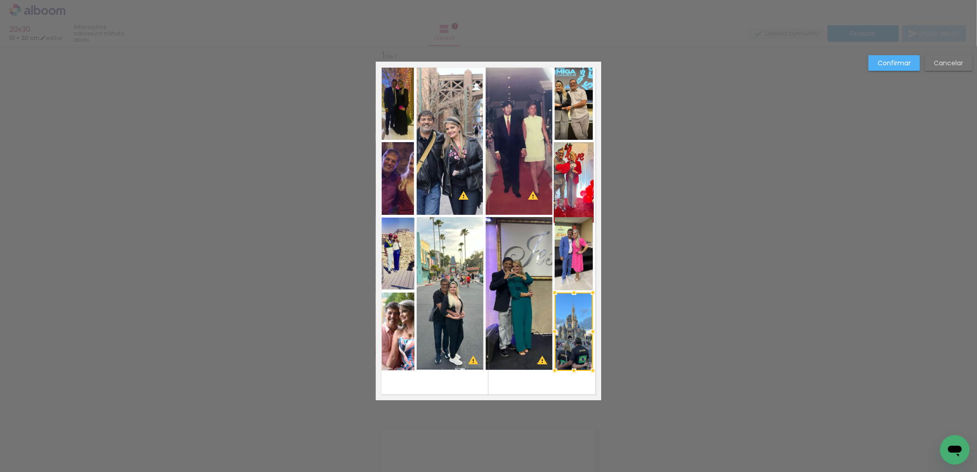
drag, startPoint x: 493, startPoint y: 374, endPoint x: 650, endPoint y: 304, distance: 171.9
click at [498, 374] on quentale-layouter at bounding box center [488, 231] width 225 height 338
drag, startPoint x: 899, startPoint y: 57, endPoint x: 838, endPoint y: 113, distance: 83.3
click at [898, 61] on paper-button "Confirmar" at bounding box center [893, 63] width 51 height 16
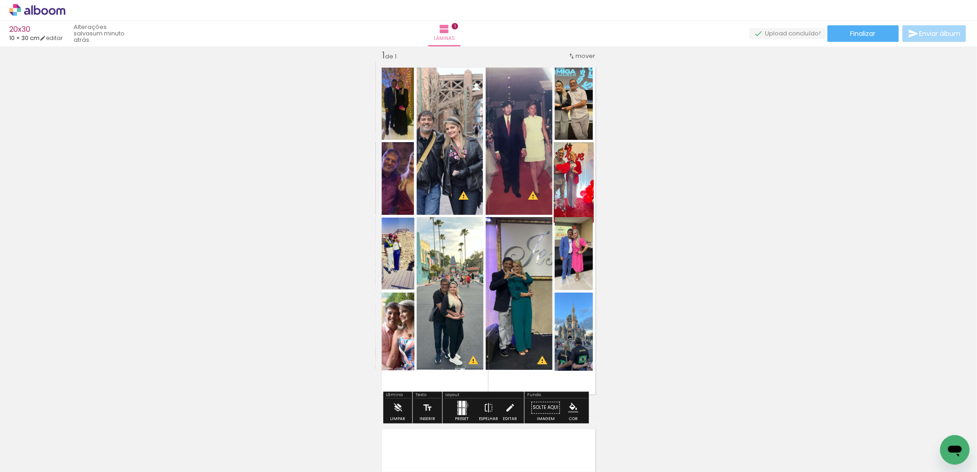
click at [466, 405] on div at bounding box center [466, 405] width 0 height 3
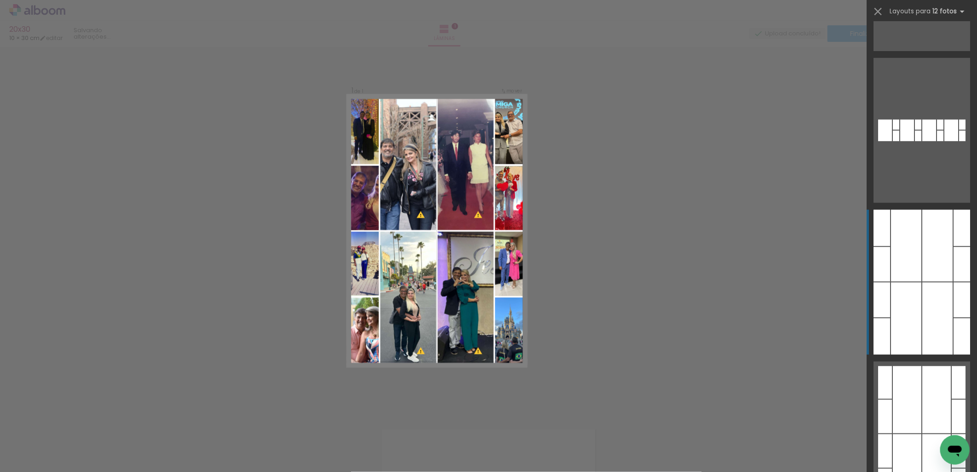
scroll to position [607, 0]
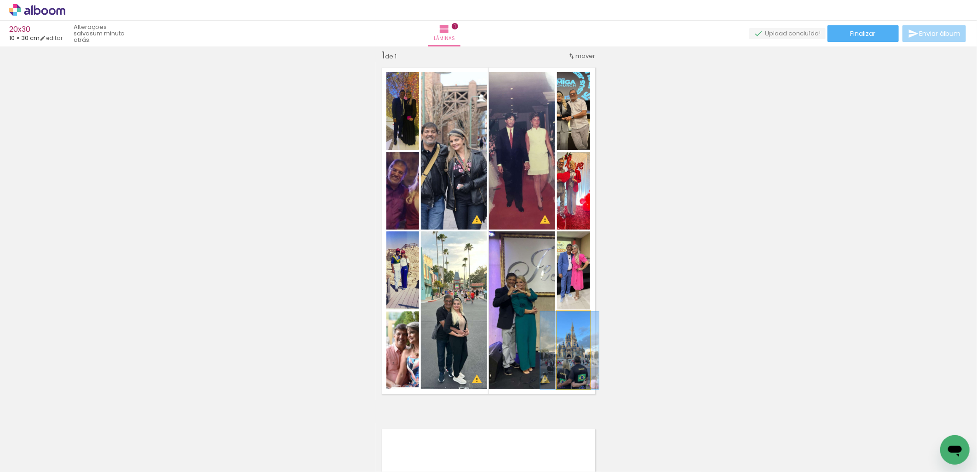
click at [557, 345] on quentale-photo at bounding box center [573, 350] width 33 height 78
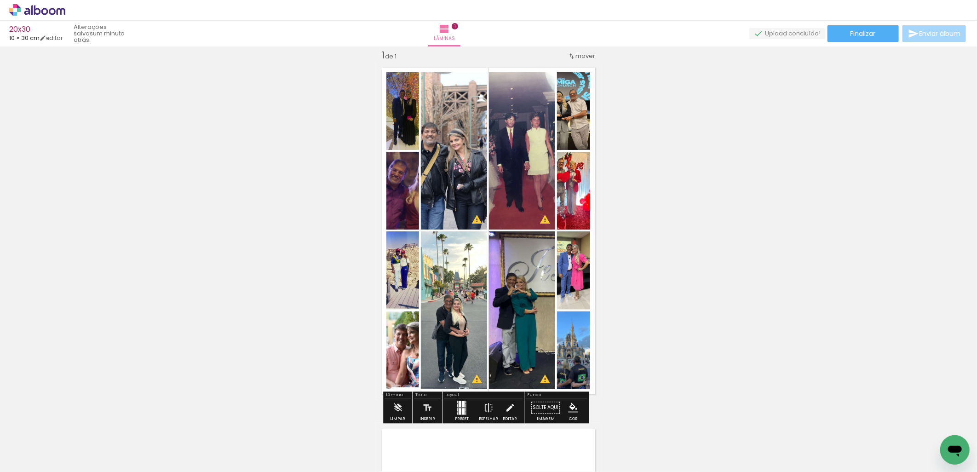
click at [584, 356] on quentale-photo at bounding box center [573, 350] width 33 height 78
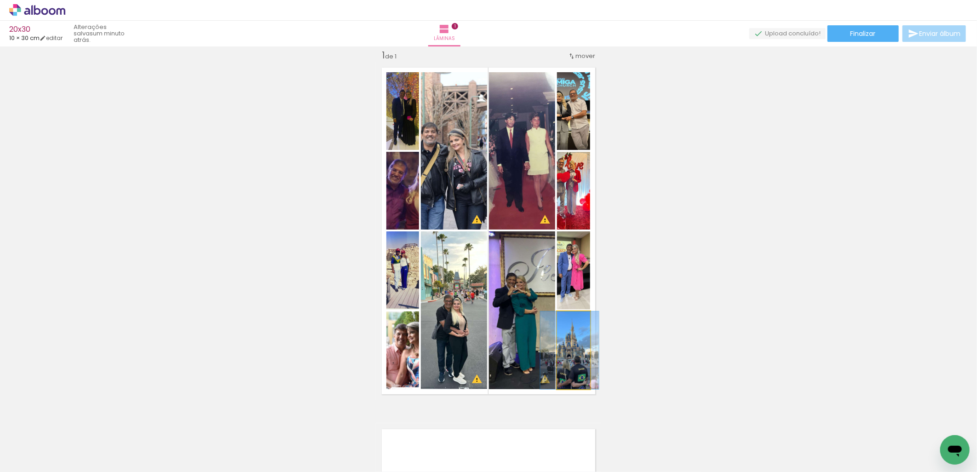
click at [584, 356] on quentale-photo at bounding box center [573, 350] width 33 height 78
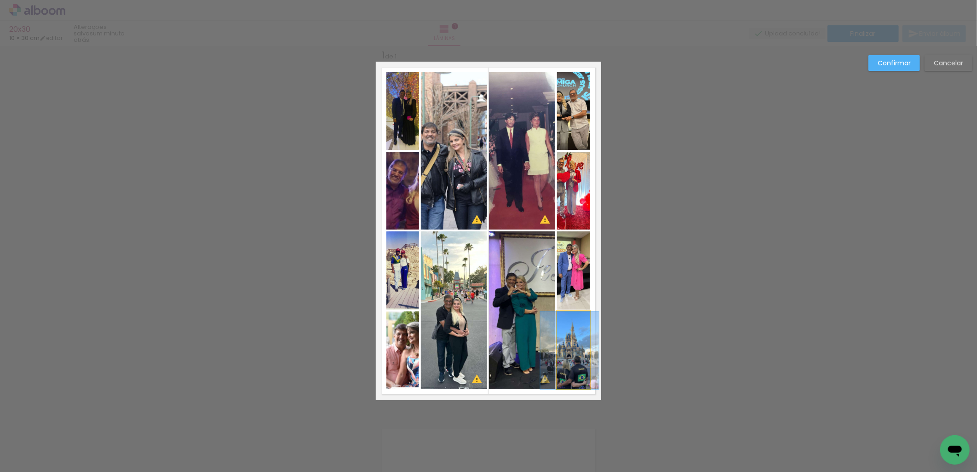
click at [584, 359] on quentale-photo at bounding box center [573, 350] width 33 height 78
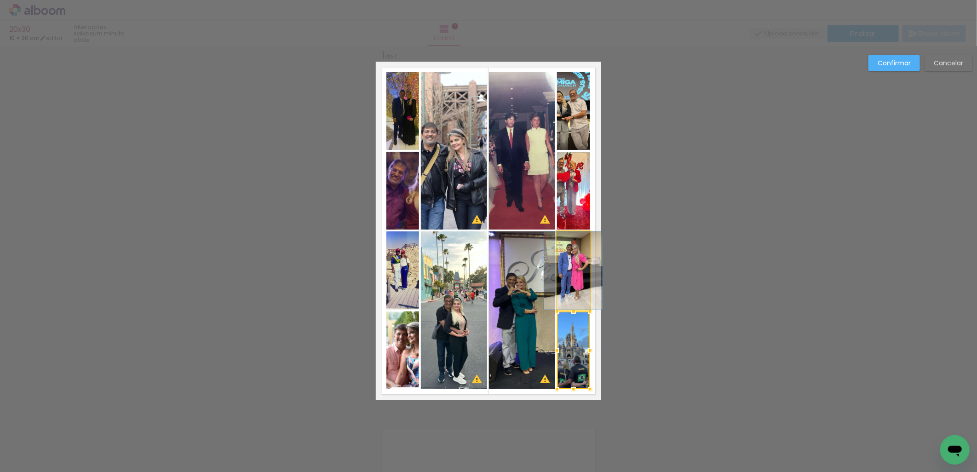
click at [578, 295] on quentale-photo at bounding box center [573, 270] width 33 height 78
click at [571, 185] on quentale-photo at bounding box center [573, 191] width 33 height 78
click at [567, 109] on quentale-photo at bounding box center [573, 111] width 33 height 78
click at [514, 111] on quentale-photo at bounding box center [522, 150] width 66 height 157
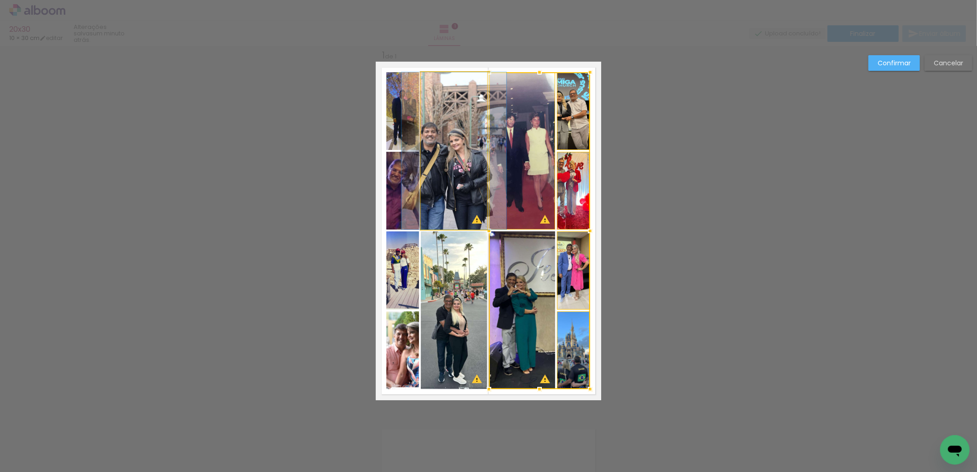
click at [430, 144] on quentale-photo at bounding box center [454, 150] width 66 height 157
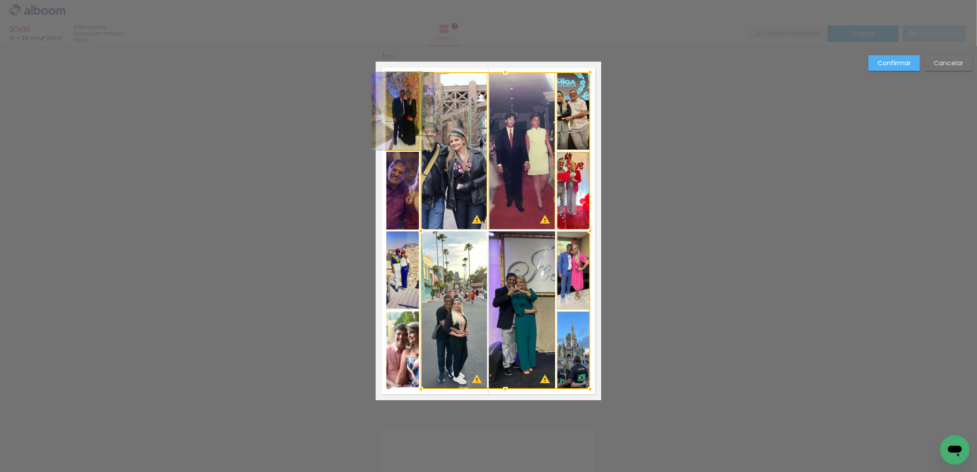
click at [405, 121] on quentale-photo at bounding box center [402, 111] width 33 height 78
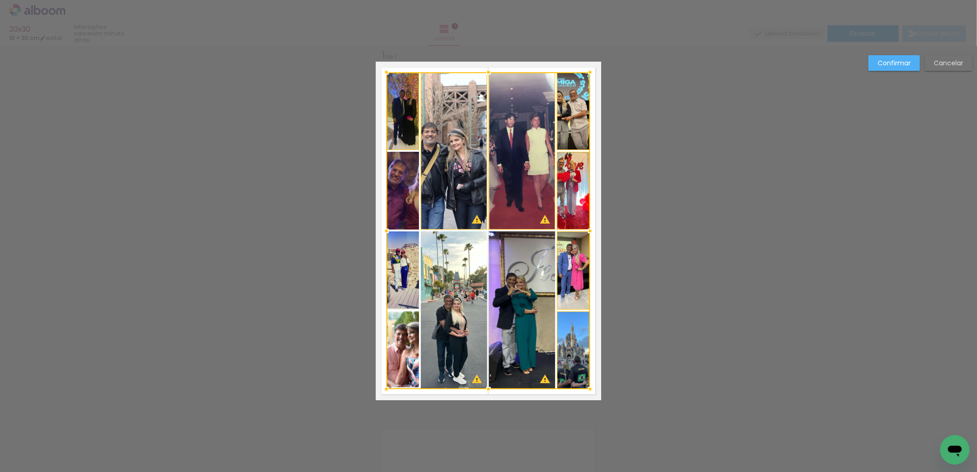
click at [415, 180] on div at bounding box center [488, 230] width 204 height 317
click at [395, 272] on div at bounding box center [488, 230] width 204 height 317
click at [398, 332] on div at bounding box center [488, 230] width 204 height 317
click at [443, 331] on div at bounding box center [488, 231] width 204 height 317
click at [507, 328] on div at bounding box center [488, 231] width 204 height 317
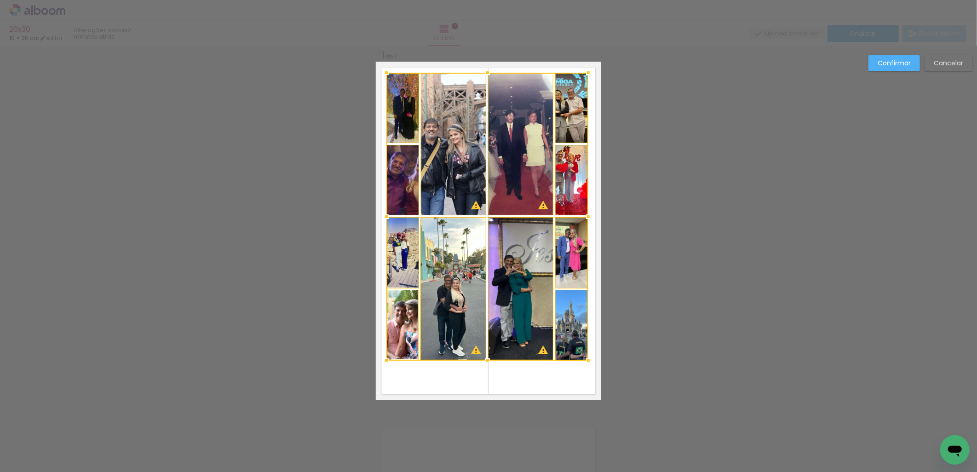
drag, startPoint x: 591, startPoint y: 392, endPoint x: 589, endPoint y: 363, distance: 29.0
click at [589, 363] on div at bounding box center [588, 360] width 18 height 18
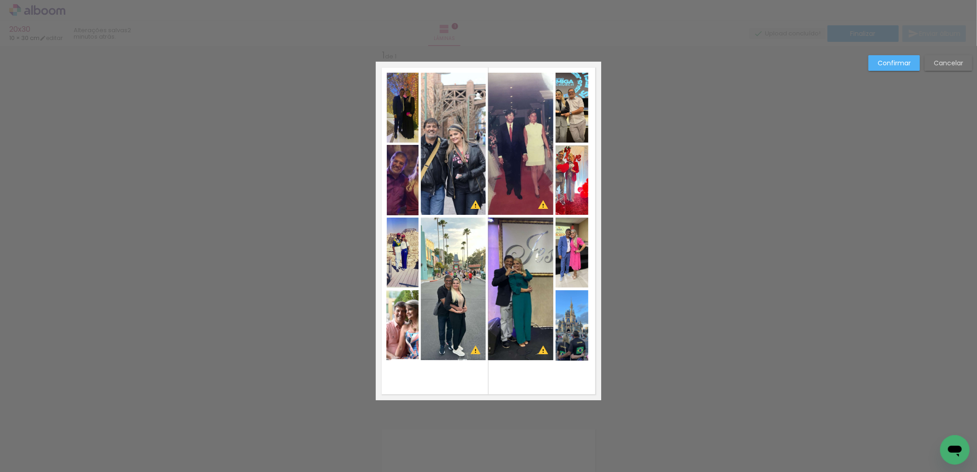
click at [572, 297] on quentale-photo at bounding box center [571, 325] width 33 height 70
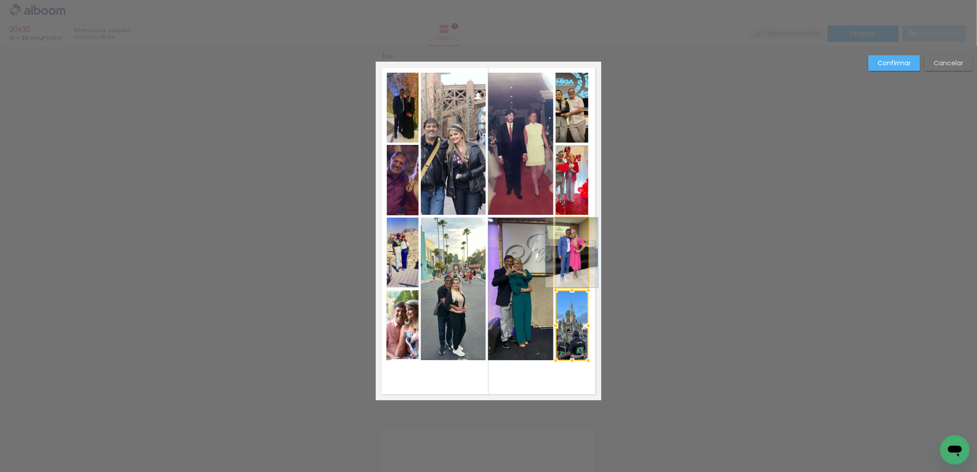
click at [570, 270] on quentale-photo at bounding box center [571, 252] width 33 height 70
click at [567, 194] on quentale-photo at bounding box center [571, 179] width 33 height 69
click at [571, 98] on quentale-photo at bounding box center [571, 108] width 33 height 70
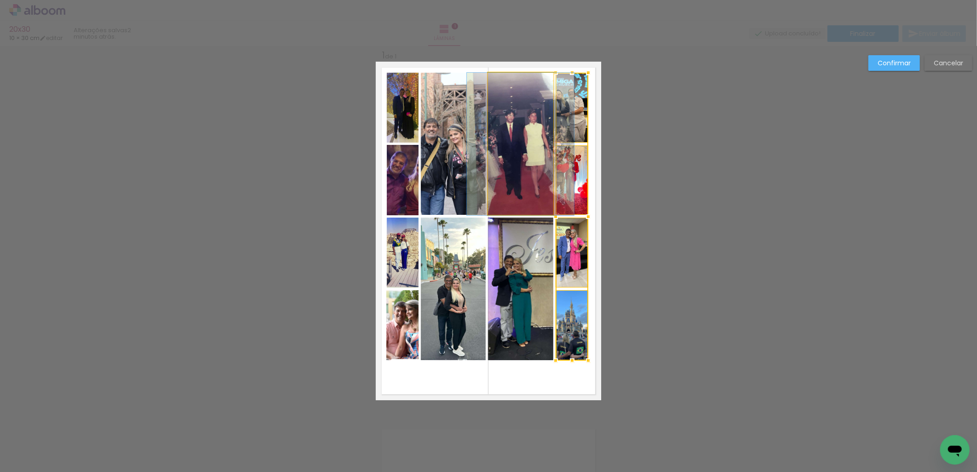
click at [543, 98] on quentale-photo at bounding box center [520, 144] width 65 height 143
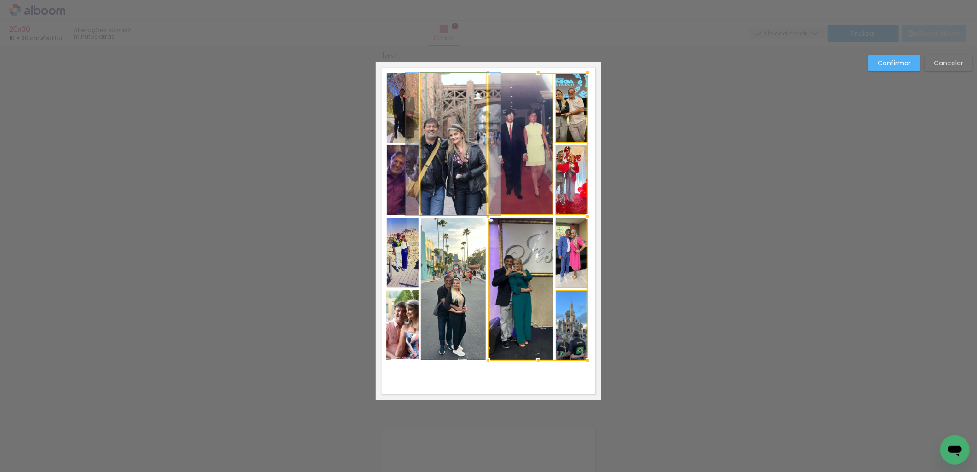
click at [440, 121] on quentale-photo at bounding box center [453, 144] width 65 height 143
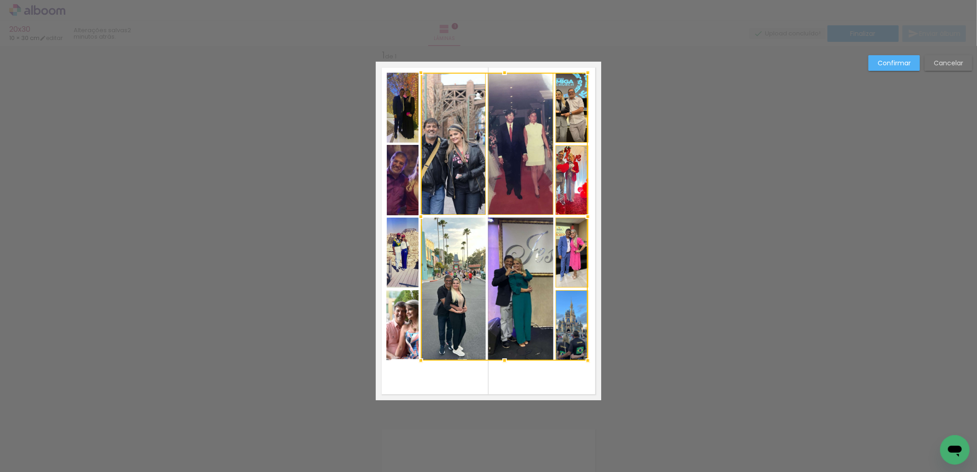
click at [393, 109] on quentale-photo at bounding box center [403, 108] width 32 height 70
click at [398, 167] on div at bounding box center [487, 217] width 201 height 288
click at [395, 255] on div at bounding box center [487, 217] width 201 height 288
click at [394, 312] on div at bounding box center [487, 217] width 201 height 288
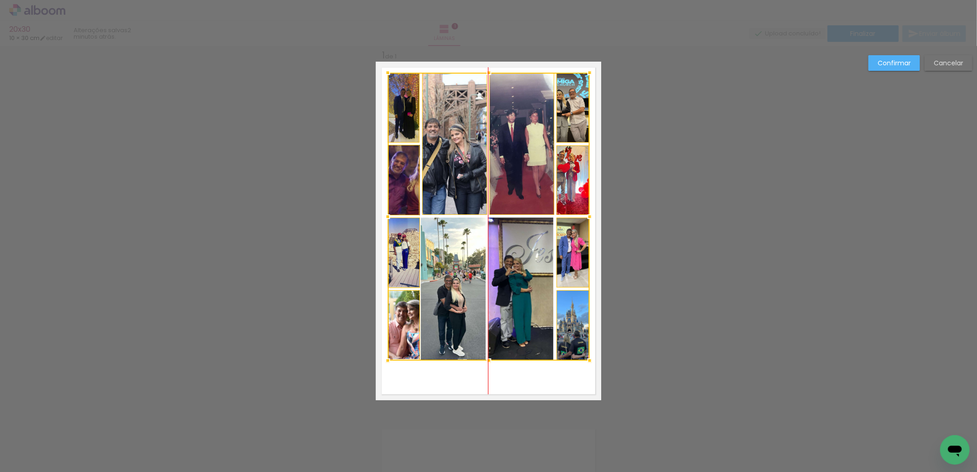
click at [428, 309] on div at bounding box center [489, 217] width 202 height 288
click at [510, 319] on div at bounding box center [489, 217] width 202 height 288
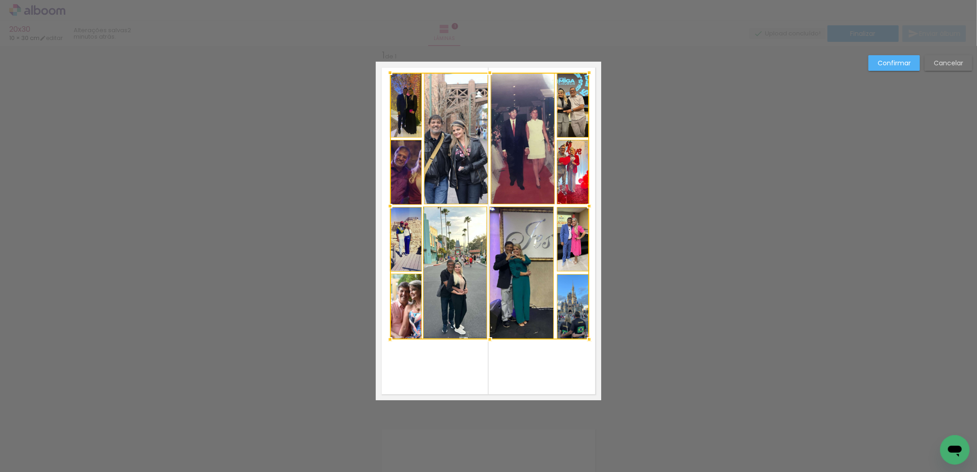
drag, startPoint x: 382, startPoint y: 360, endPoint x: 385, endPoint y: 338, distance: 21.8
click at [385, 338] on div at bounding box center [390, 339] width 18 height 18
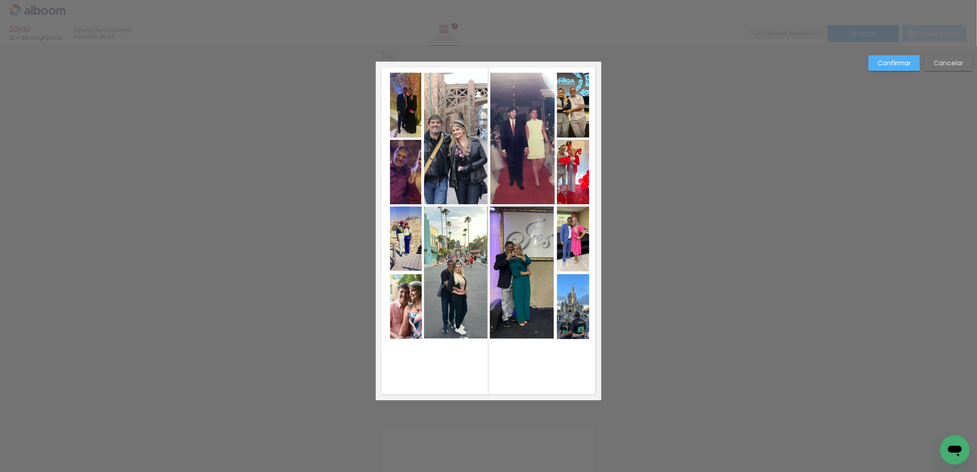
click at [0, 0] on slot "Confirmar" at bounding box center [0, 0] width 0 height 0
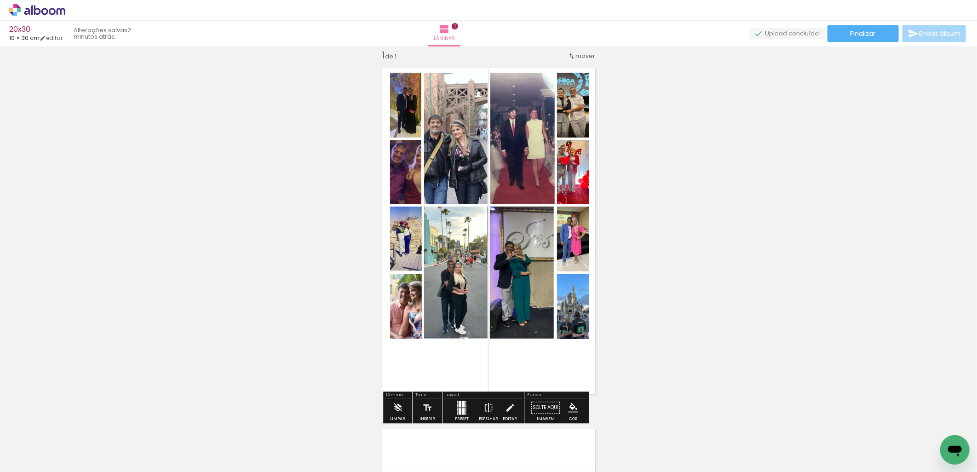
click at [400, 115] on div at bounding box center [400, 110] width 11 height 9
click at [402, 115] on div at bounding box center [400, 110] width 11 height 9
click at [409, 176] on quentale-photo at bounding box center [405, 172] width 31 height 65
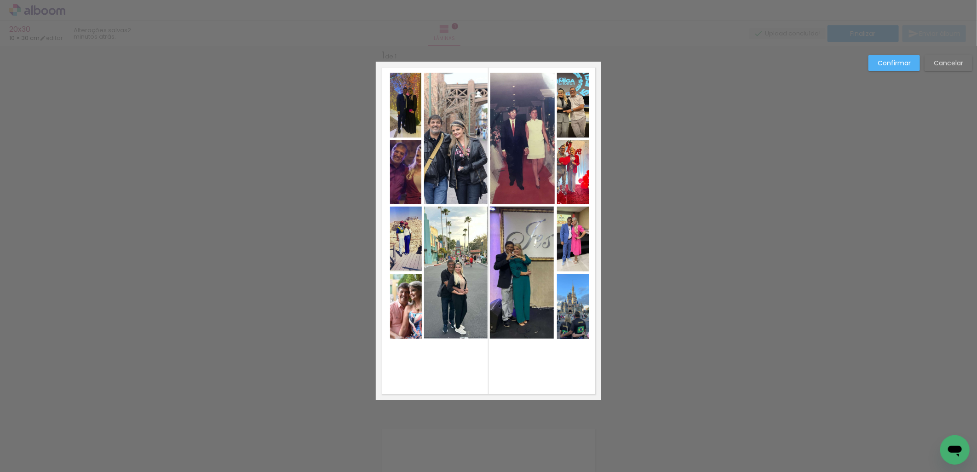
click at [409, 176] on quentale-photo at bounding box center [405, 172] width 31 height 65
click at [399, 148] on div at bounding box center [405, 140] width 18 height 18
click at [896, 51] on div "Confirmar Cancelar" at bounding box center [488, 407] width 977 height 745
click at [402, 166] on div at bounding box center [404, 171] width 31 height 65
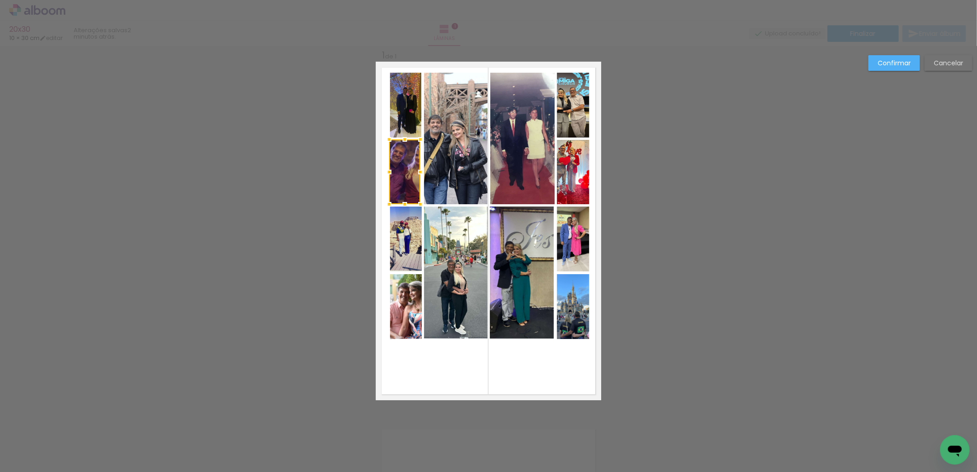
click at [0, 0] on slot "Confirmar" at bounding box center [0, 0] width 0 height 0
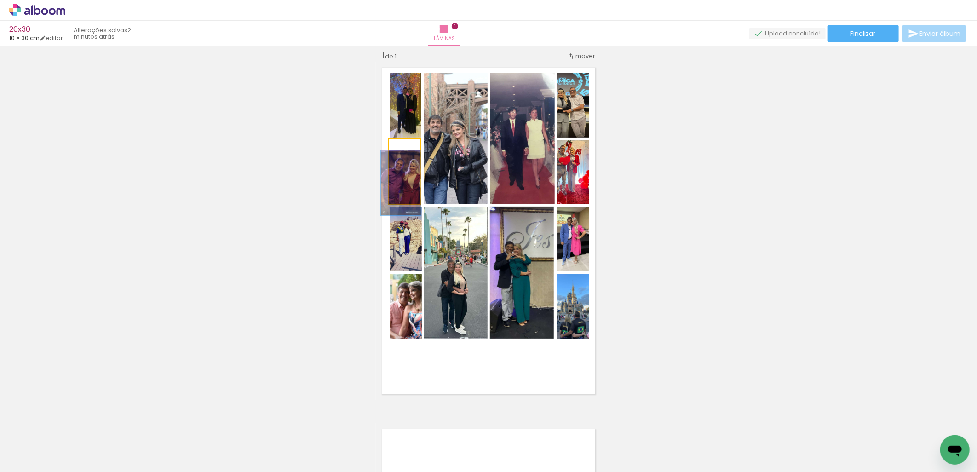
drag, startPoint x: 404, startPoint y: 153, endPoint x: 398, endPoint y: 152, distance: 5.7
type paper-slider "100"
click at [398, 152] on div at bounding box center [404, 149] width 15 height 15
drag, startPoint x: 408, startPoint y: 188, endPoint x: 410, endPoint y: 173, distance: 14.8
click at [402, 148] on div at bounding box center [405, 149] width 8 height 8
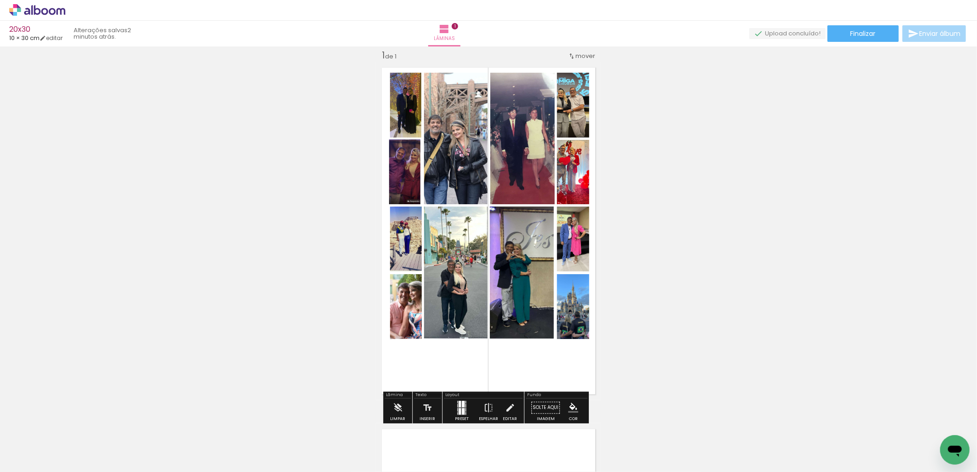
click at [769, 219] on div "Inserir lâmina 1 de 1" at bounding box center [488, 399] width 977 height 723
drag, startPoint x: 571, startPoint y: 107, endPoint x: 583, endPoint y: 108, distance: 12.4
click at [882, 31] on paper-button "Finalizar" at bounding box center [862, 33] width 71 height 17
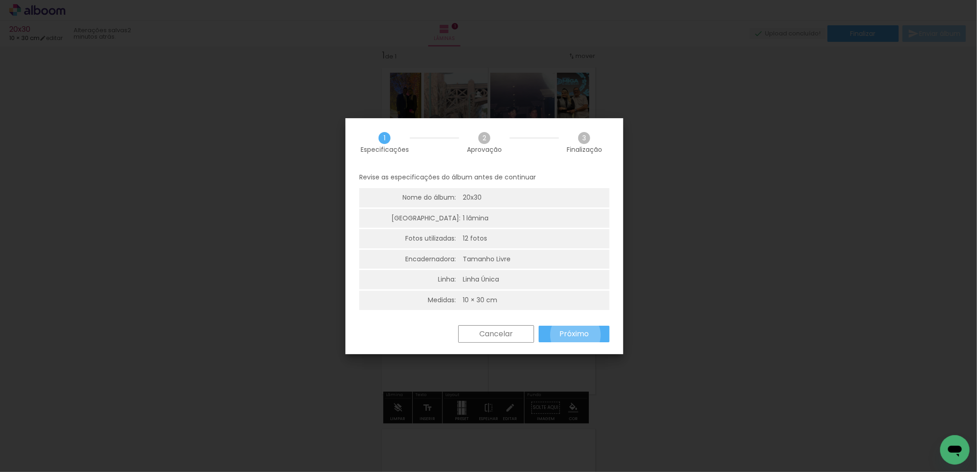
click at [0, 0] on slot "Próximo" at bounding box center [0, 0] width 0 height 0
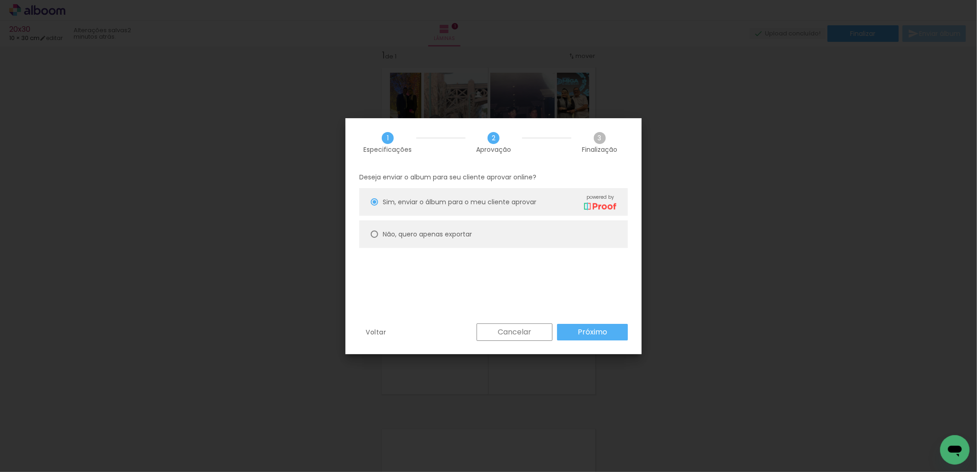
click at [488, 241] on paper-radio-button "Não, quero apenas exportar" at bounding box center [493, 234] width 269 height 28
type paper-radio-button "on"
click at [0, 0] on slot "Próximo" at bounding box center [0, 0] width 0 height 0
type input "Alta, 300 DPI"
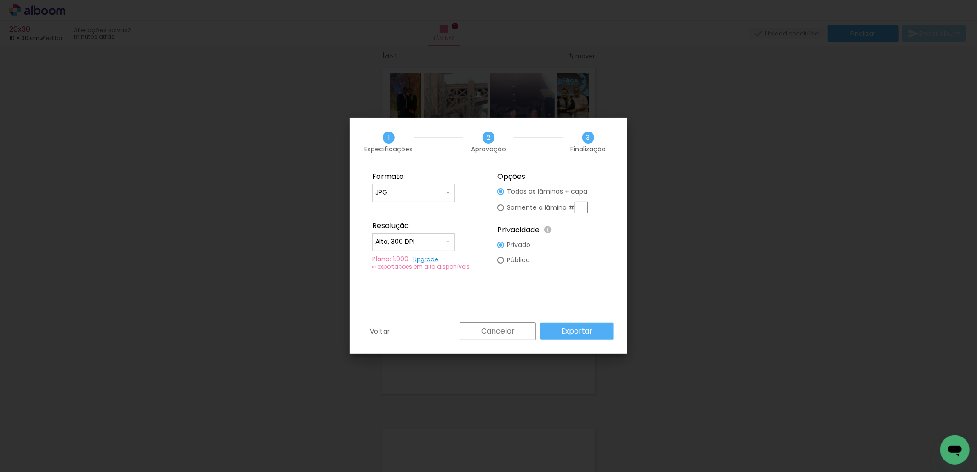
click at [0, 0] on slot "Exportar" at bounding box center [0, 0] width 0 height 0
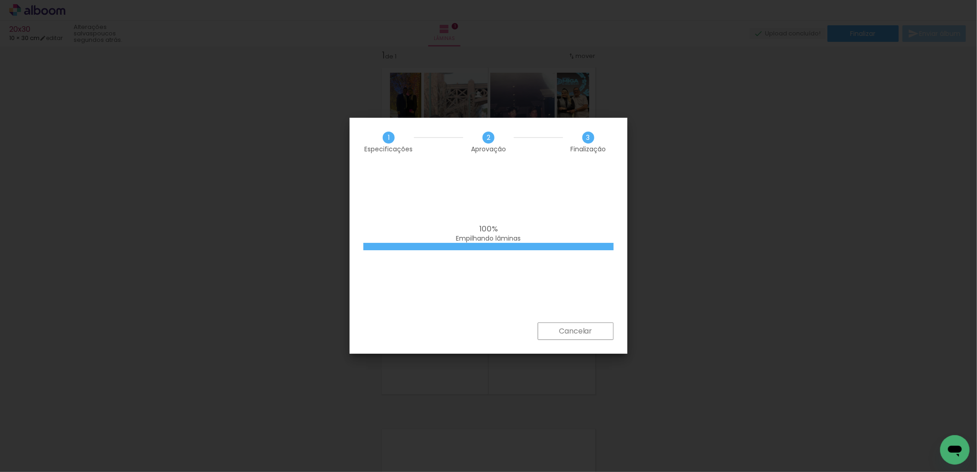
drag, startPoint x: 475, startPoint y: 228, endPoint x: 500, endPoint y: 228, distance: 24.8
click at [500, 228] on div "100% Empilhando lâminas" at bounding box center [488, 233] width 250 height 18
click at [485, 228] on span "100%" at bounding box center [488, 228] width 18 height 11
drag, startPoint x: 481, startPoint y: 134, endPoint x: 488, endPoint y: 147, distance: 14.8
click at [488, 147] on div "2 Aprovação" at bounding box center [488, 142] width 51 height 21
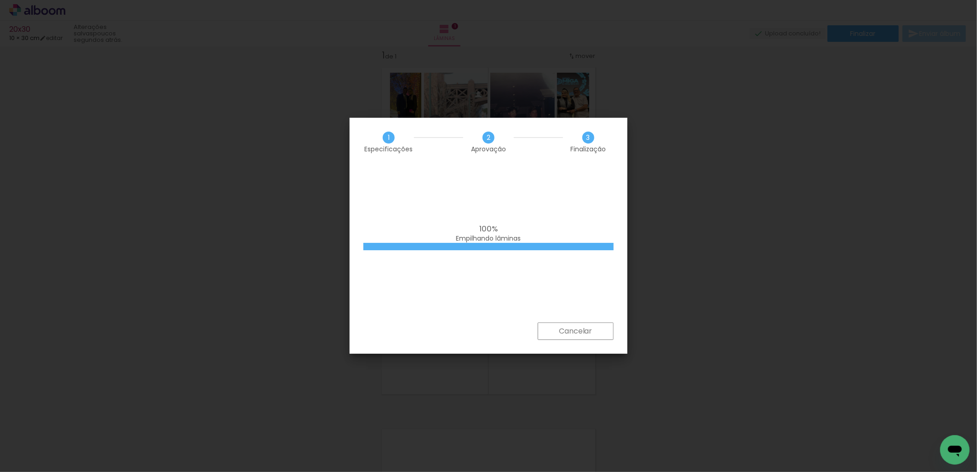
drag, startPoint x: 486, startPoint y: 140, endPoint x: 484, endPoint y: 174, distance: 33.6
click at [486, 141] on span "2" at bounding box center [488, 138] width 12 height 12
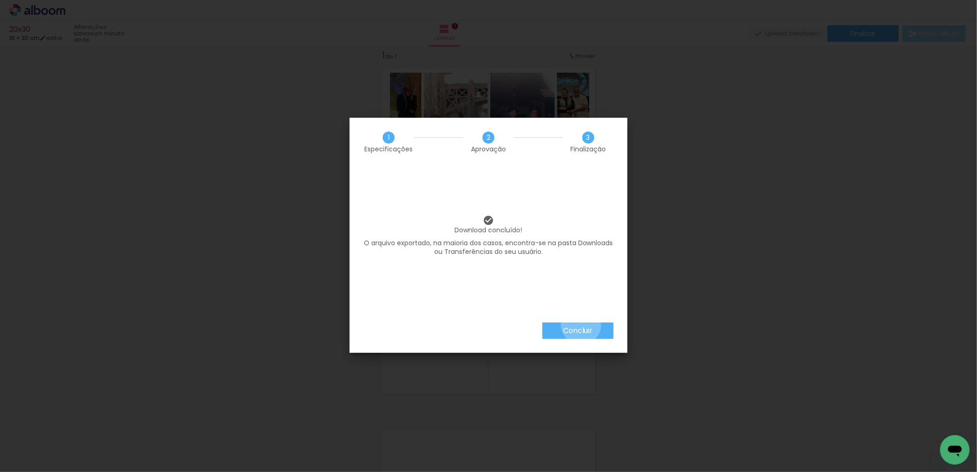
click at [580, 325] on paper-button "Concluir" at bounding box center [577, 330] width 71 height 17
